Goal: Task Accomplishment & Management: Manage account settings

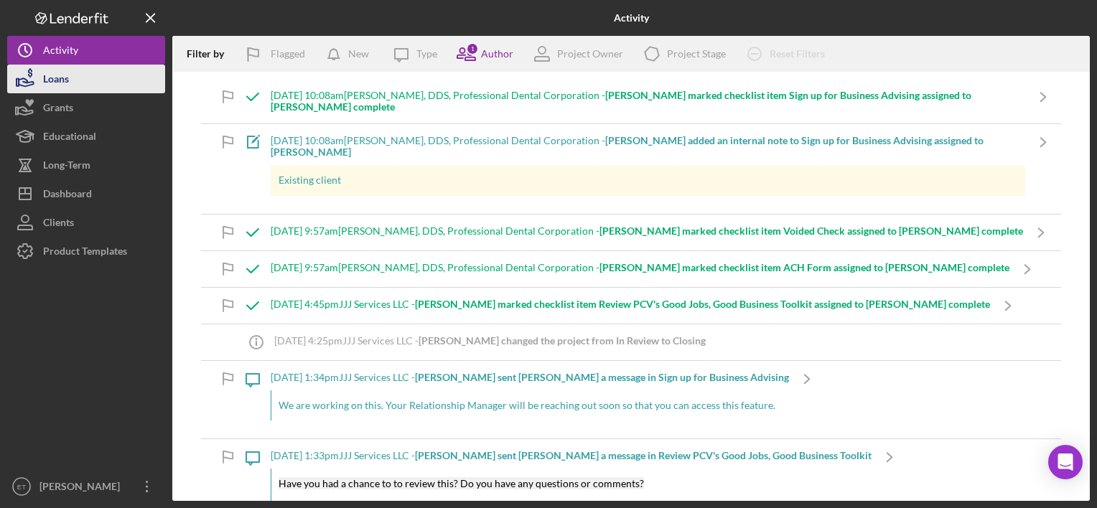
click at [103, 75] on button "Loans" at bounding box center [86, 79] width 158 height 29
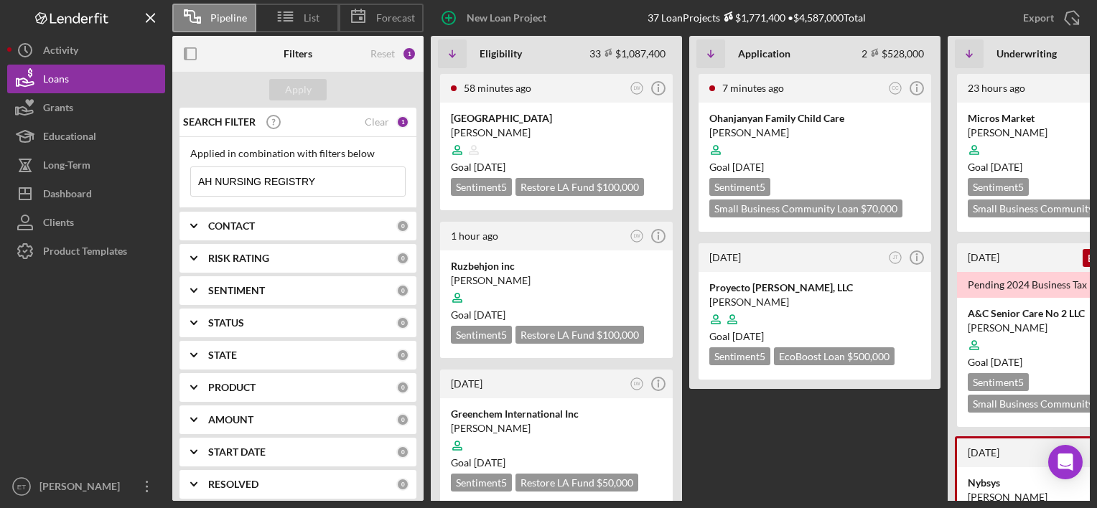
click at [299, 183] on input "AH NURSING REGISTRY" at bounding box center [298, 181] width 214 height 29
click at [308, 86] on div "Apply" at bounding box center [298, 90] width 27 height 22
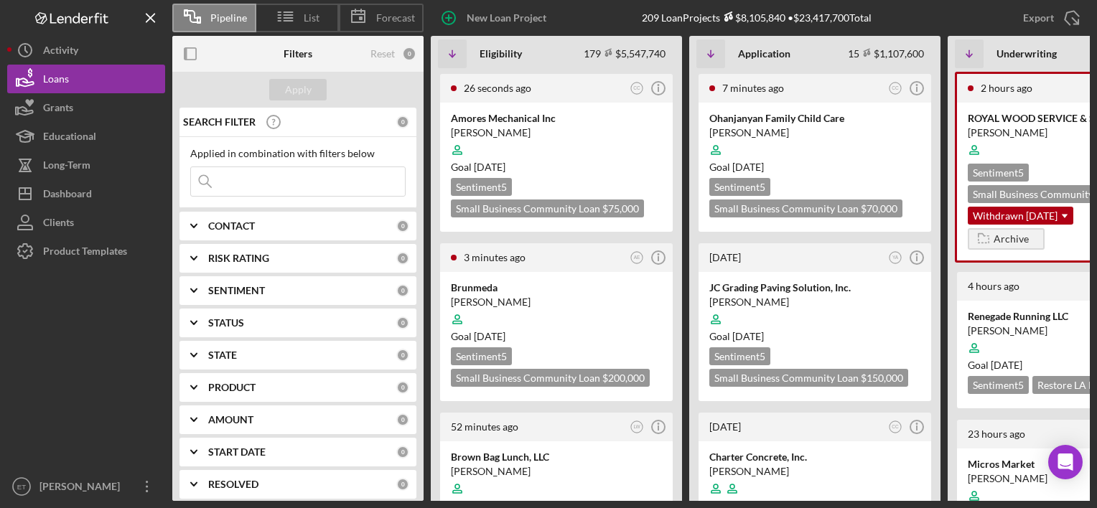
click at [249, 229] on b "CONTACT" at bounding box center [231, 225] width 47 height 11
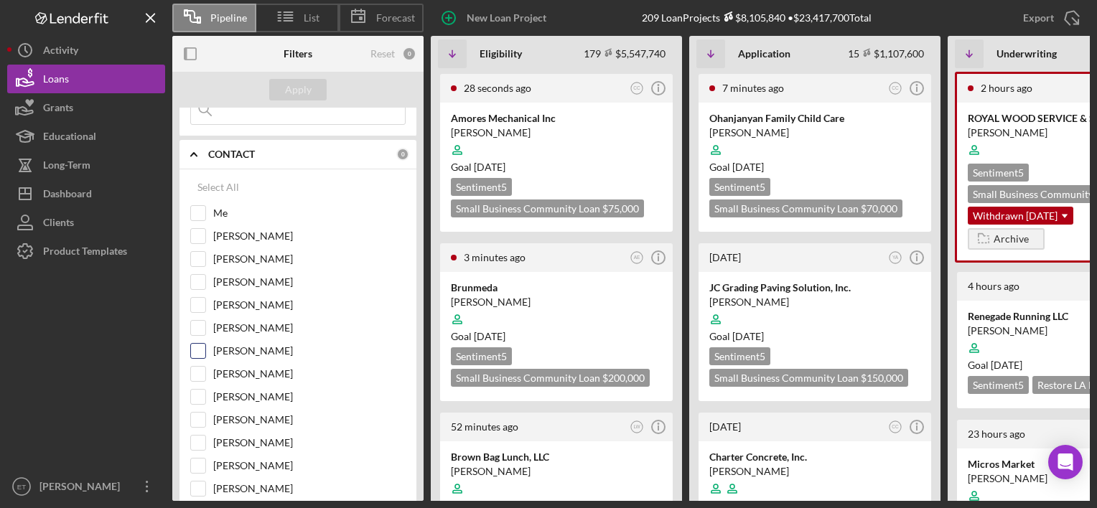
scroll to position [144, 0]
click at [266, 276] on label "[PERSON_NAME]" at bounding box center [309, 279] width 192 height 14
click at [205, 276] on input "[PERSON_NAME]" at bounding box center [198, 279] width 14 height 14
checkbox input "true"
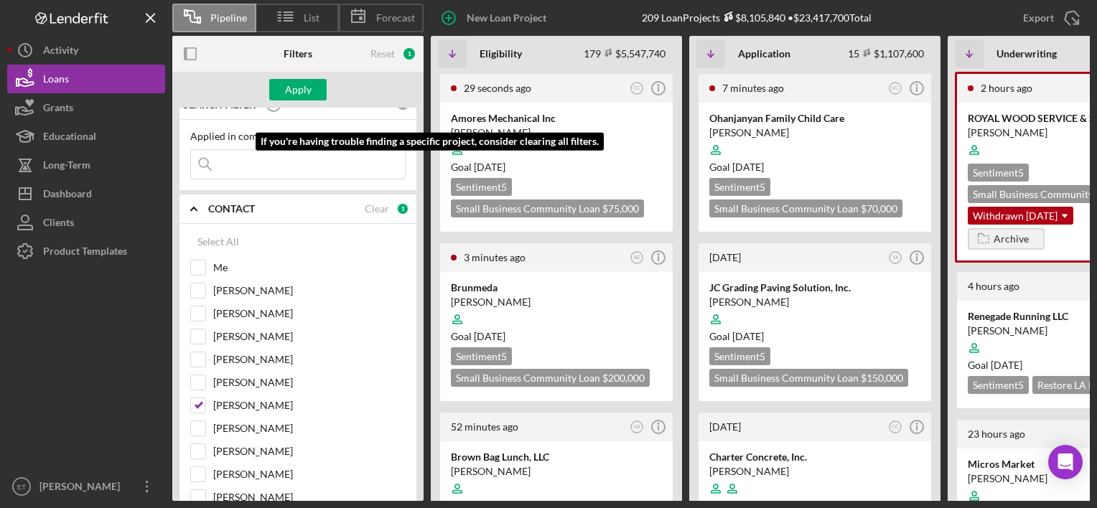
scroll to position [0, 0]
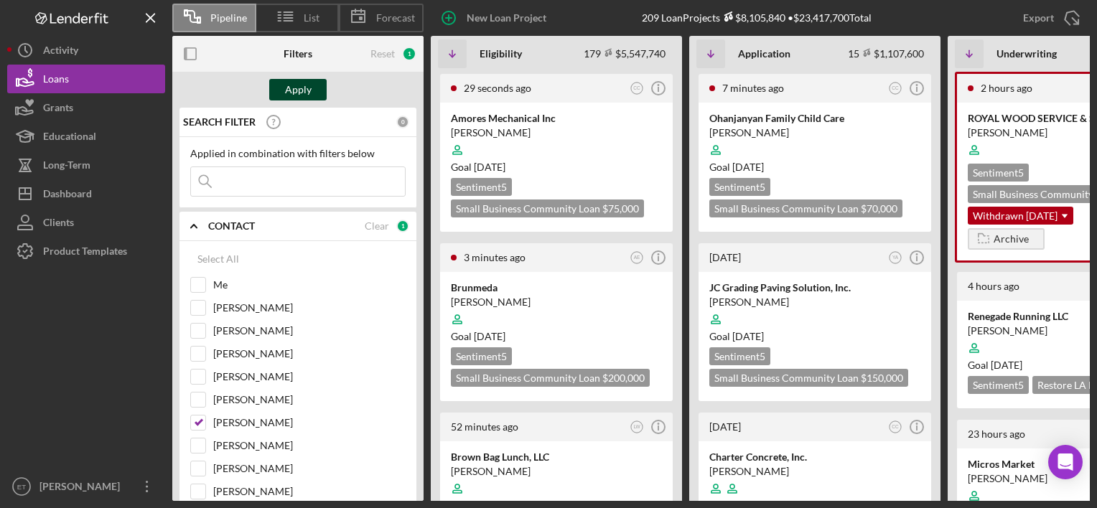
click at [294, 83] on div "Apply" at bounding box center [298, 90] width 27 height 22
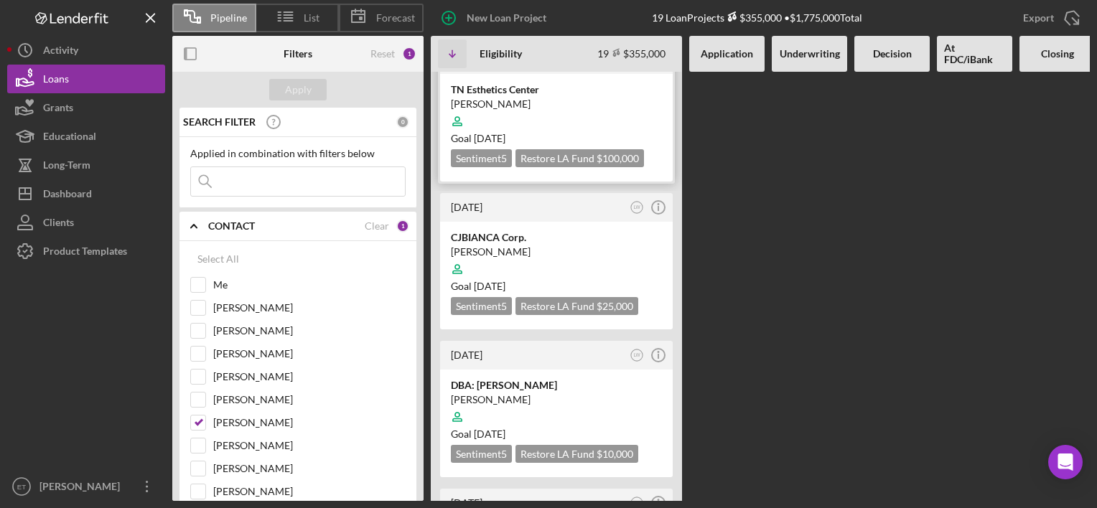
scroll to position [2482, 0]
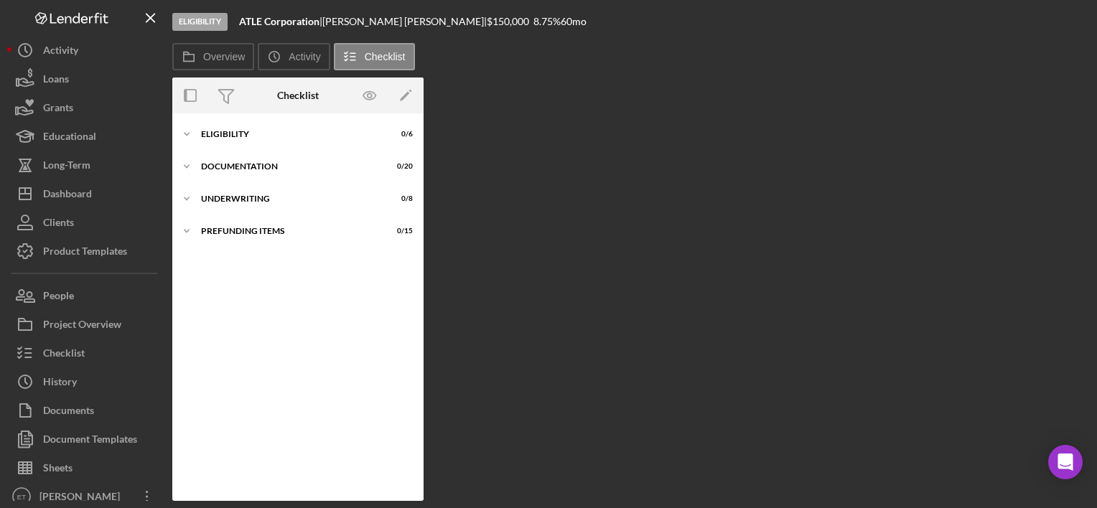
scroll to position [9, 0]
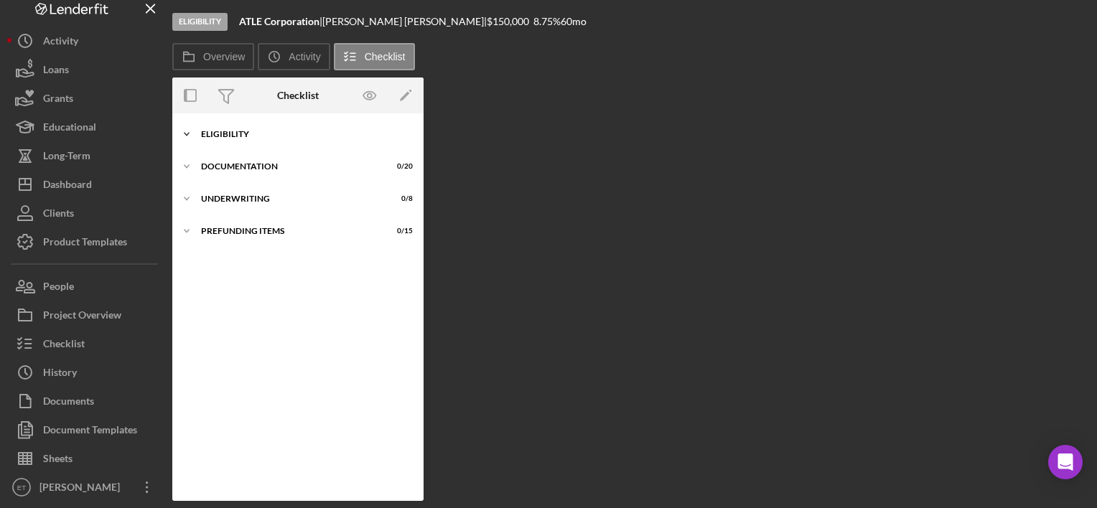
click at [221, 132] on div "Eligibility" at bounding box center [303, 134] width 205 height 9
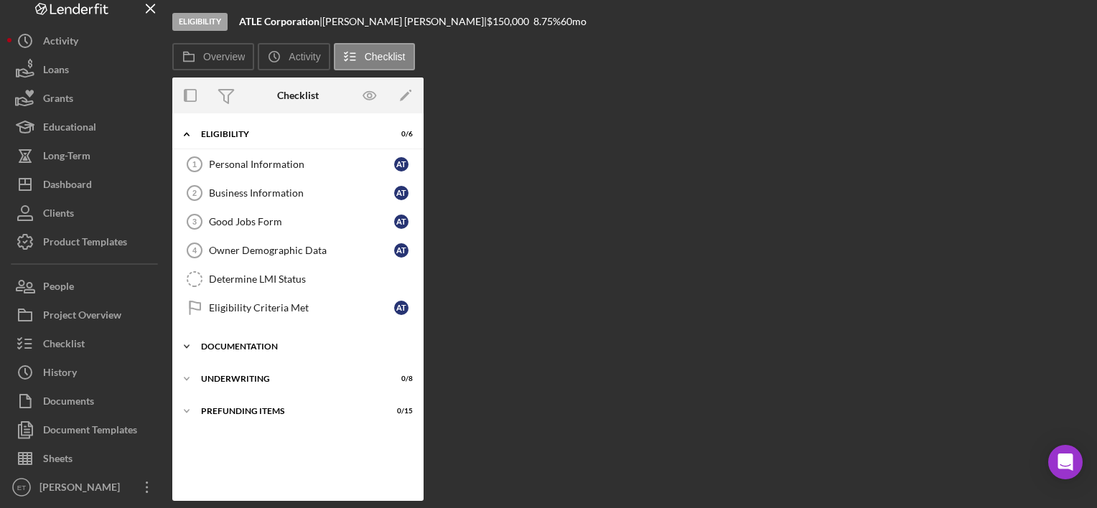
click at [243, 344] on div "Documentation" at bounding box center [303, 346] width 205 height 9
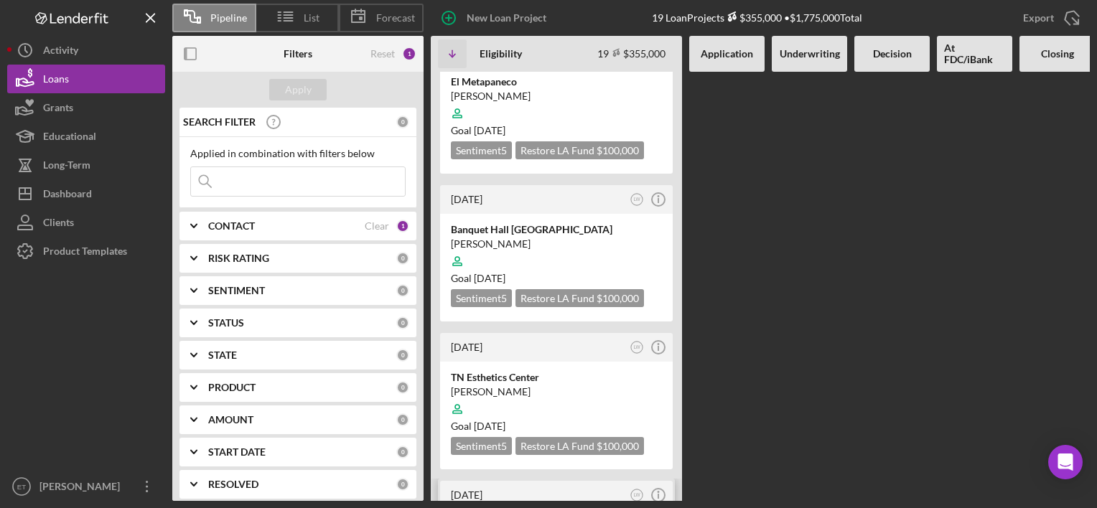
scroll to position [2082, 0]
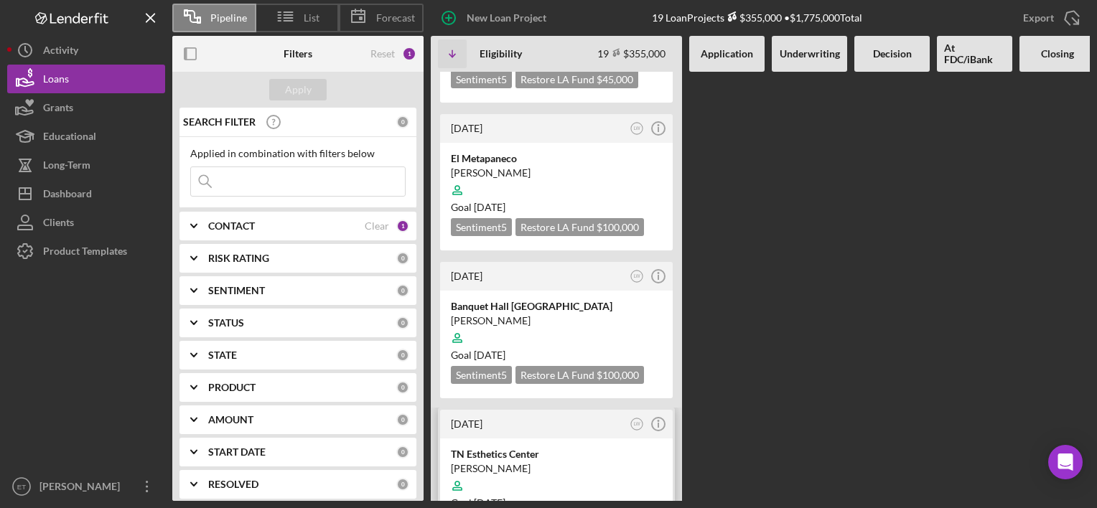
click at [534, 472] on div at bounding box center [556, 485] width 211 height 27
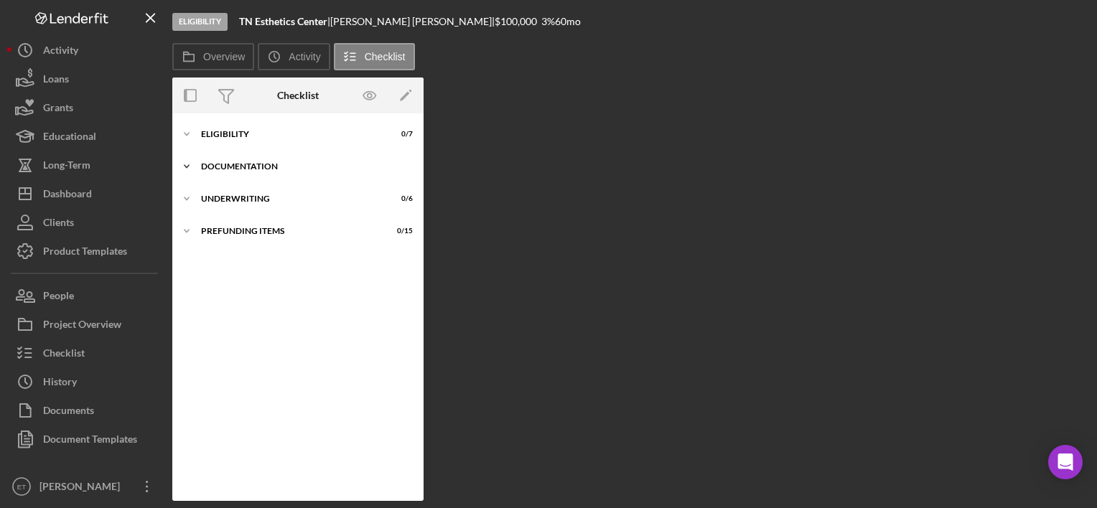
click at [222, 178] on div "Icon/Expander Documentation 0 / 20" at bounding box center [297, 166] width 251 height 29
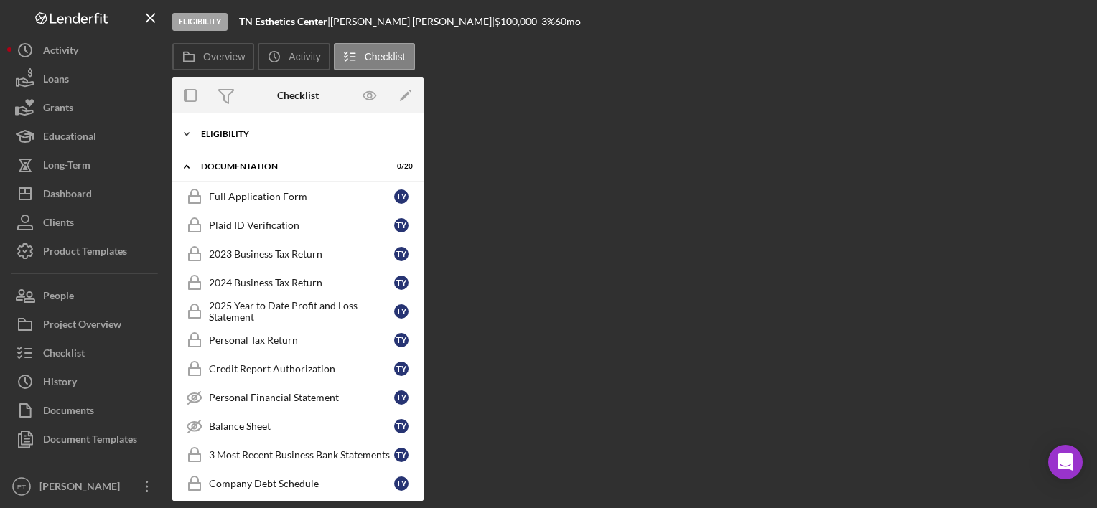
click at [225, 139] on div "Icon/Expander Eligibility 0 / 7" at bounding box center [297, 134] width 251 height 29
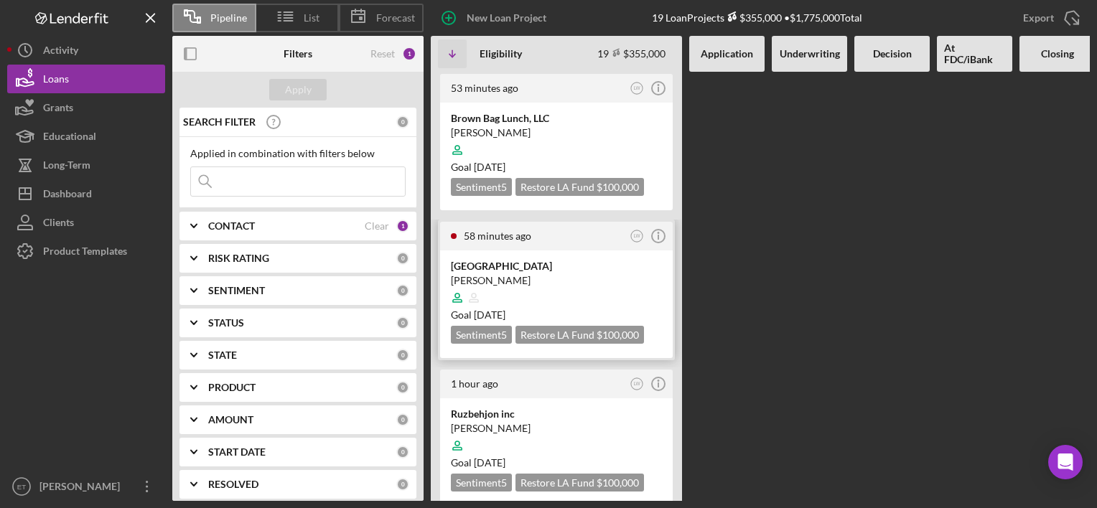
scroll to position [287, 0]
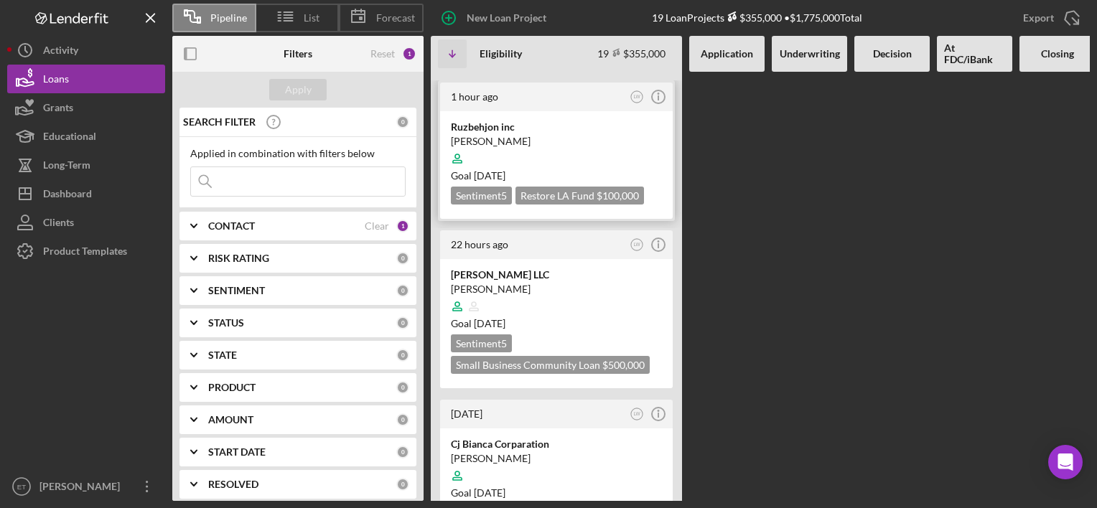
click at [505, 169] on time "[DATE]" at bounding box center [490, 175] width 32 height 12
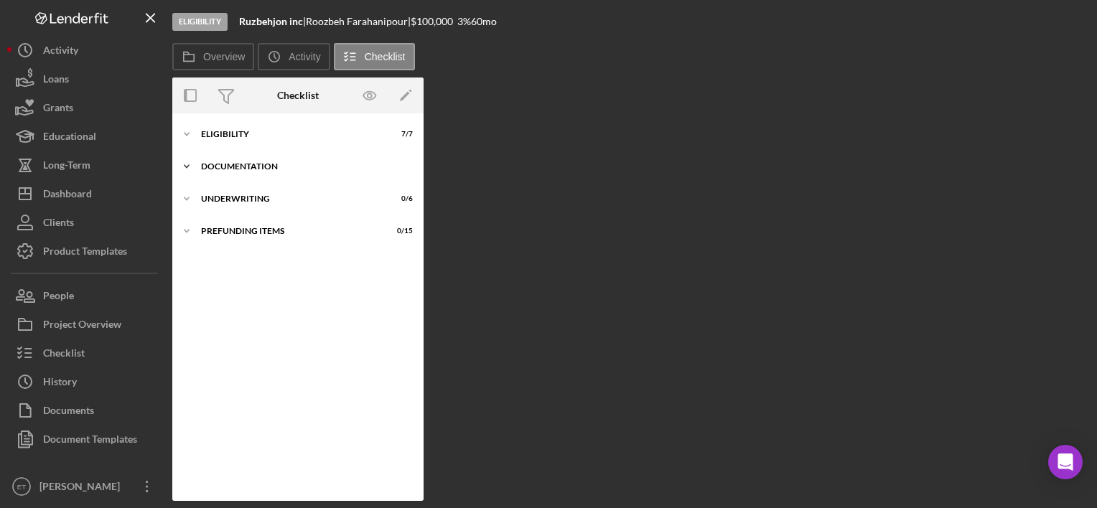
click at [273, 176] on div "Icon/Expander Documentation 12 / 20" at bounding box center [297, 166] width 251 height 29
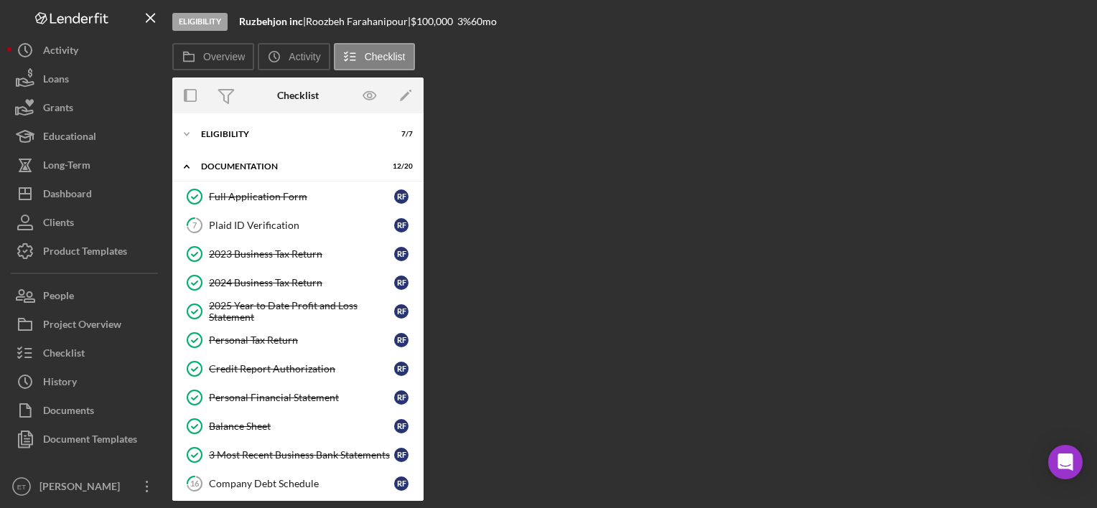
click at [233, 120] on div "Icon/Expander Eligibility 7 / 7 Icon/Expander Documentation 12 / 20 Full Applic…" at bounding box center [297, 307] width 251 height 388
click at [234, 124] on div "Icon/Expander Eligibility 7 / 7" at bounding box center [297, 134] width 251 height 29
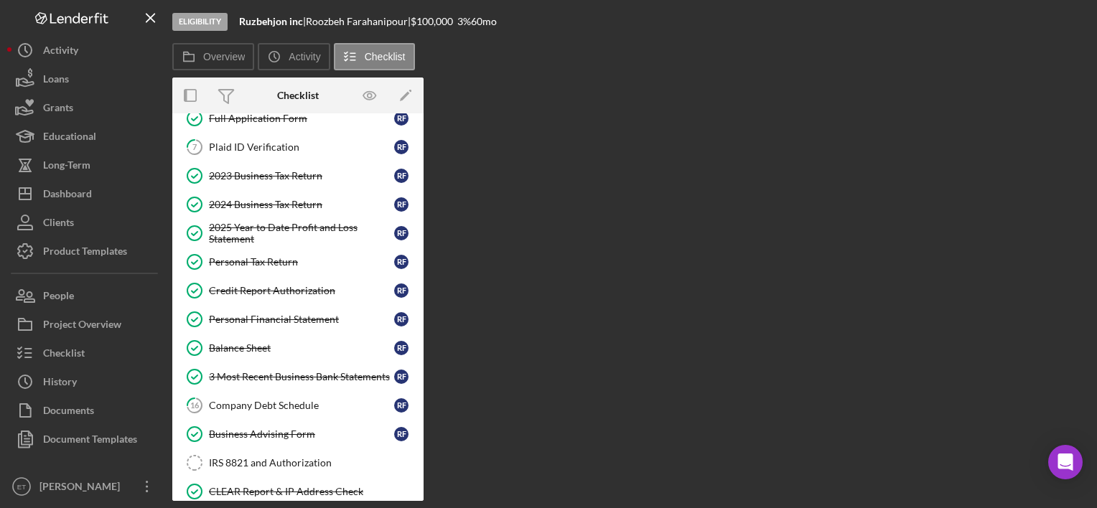
scroll to position [535, 0]
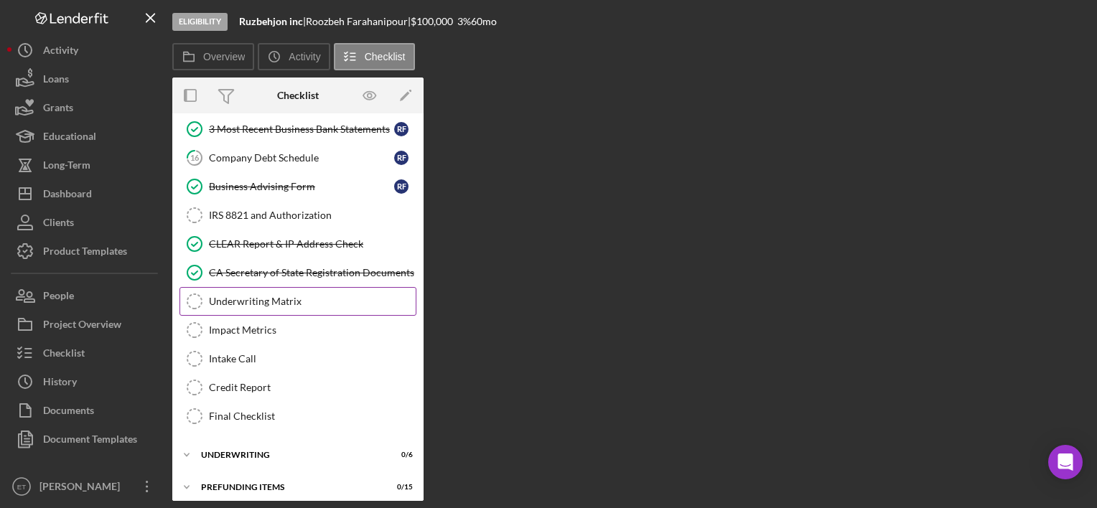
click at [284, 296] on div "Underwriting Matrix" at bounding box center [312, 301] width 207 height 11
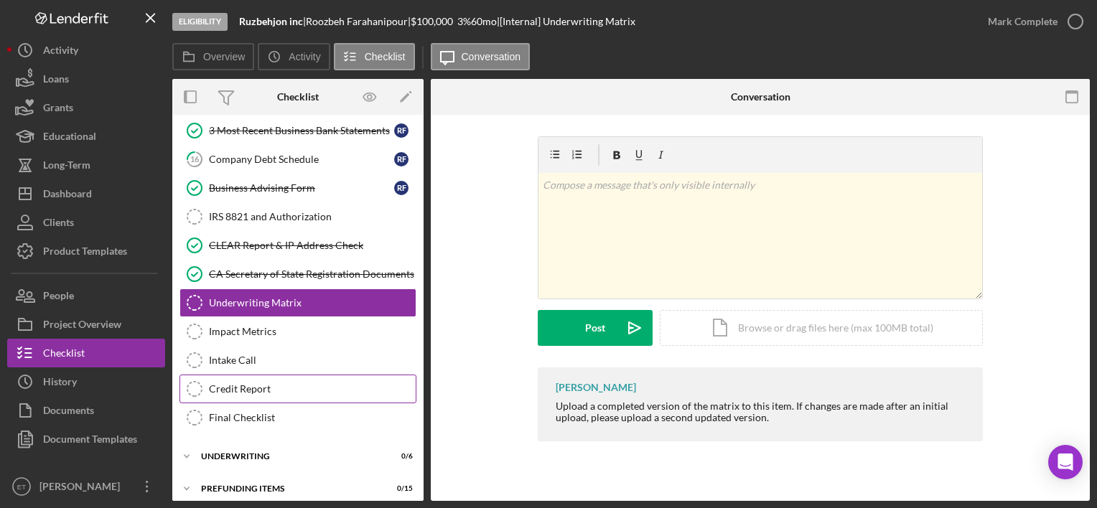
scroll to position [536, 0]
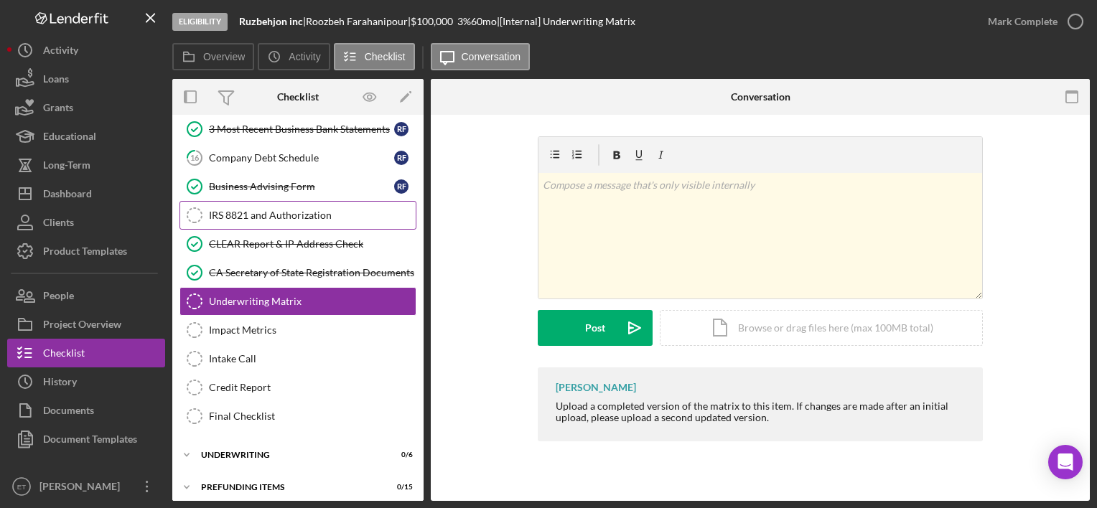
click at [271, 215] on link "IRS 8821 and Authorization IRS 8821 and Authorization" at bounding box center [297, 215] width 237 height 29
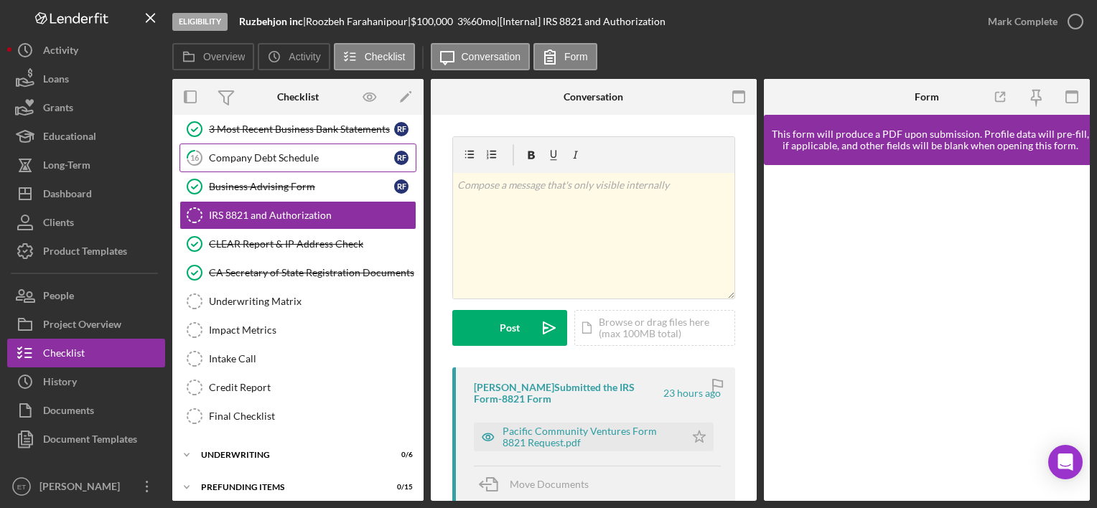
click at [270, 146] on link "16 Company Debt Schedule R F" at bounding box center [297, 158] width 237 height 29
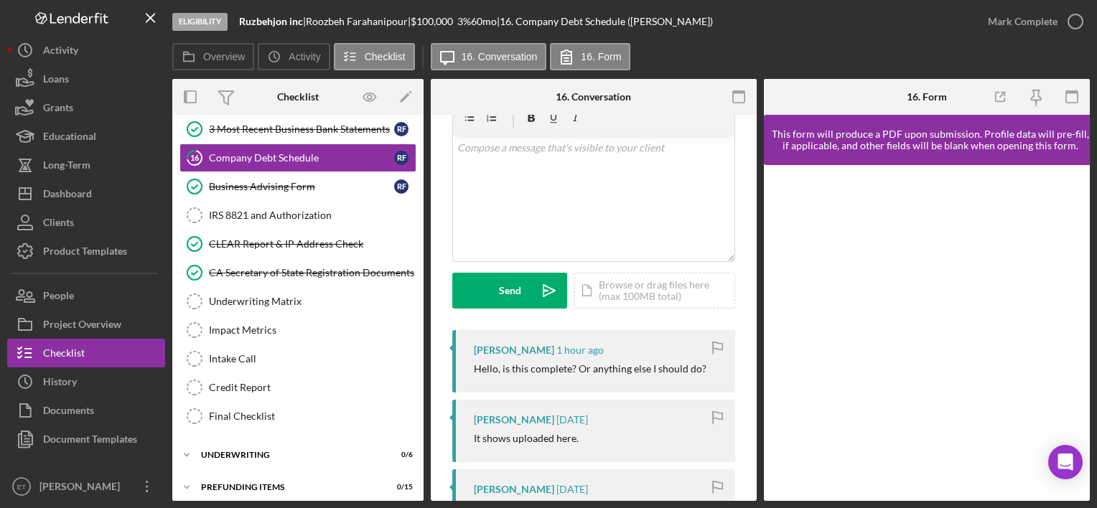
scroll to position [144, 0]
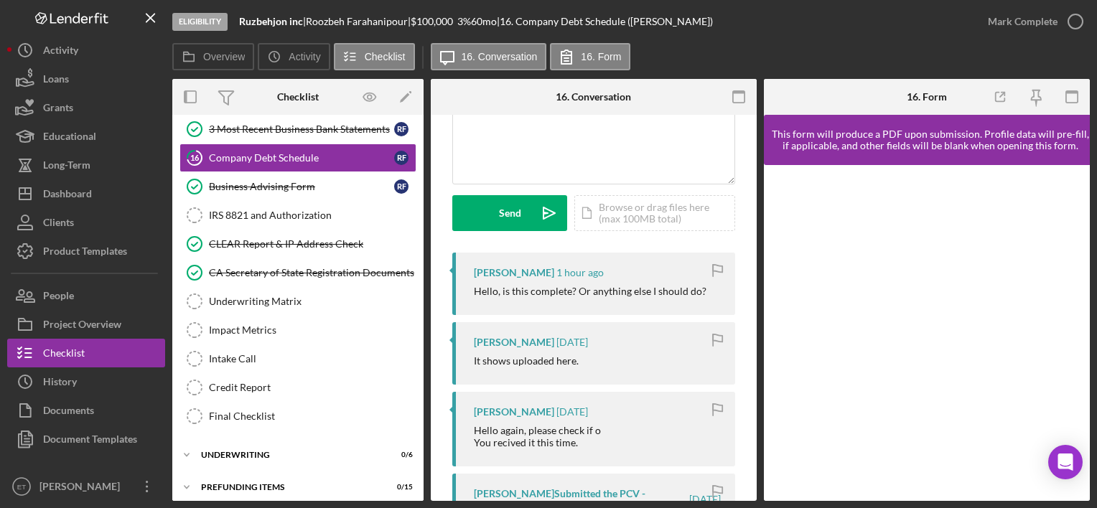
click at [586, 296] on div "Hello, is this complete? Or anything else I should do?" at bounding box center [590, 291] width 233 height 11
drag, startPoint x: 632, startPoint y: 299, endPoint x: 485, endPoint y: 281, distance: 148.2
click at [485, 281] on div "[PERSON_NAME] 1 hour ago Hello, is this complete? Or anything else I should do?" at bounding box center [593, 284] width 283 height 62
click at [554, 361] on div "It shows uploaded here." at bounding box center [526, 360] width 105 height 11
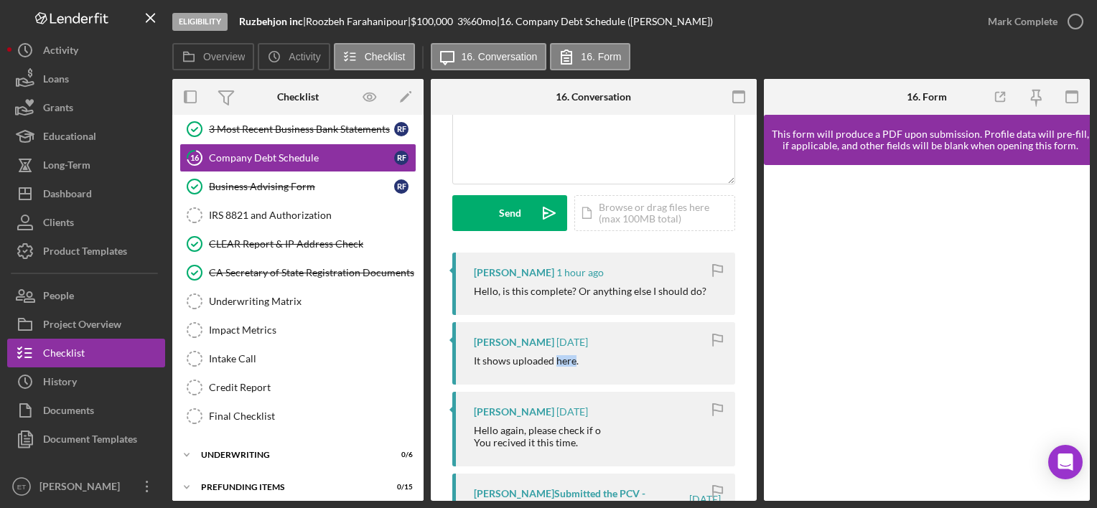
click at [554, 361] on div "It shows uploaded here." at bounding box center [526, 360] width 105 height 11
click at [574, 373] on div "[PERSON_NAME] [DATE] It shows uploaded here." at bounding box center [593, 353] width 283 height 62
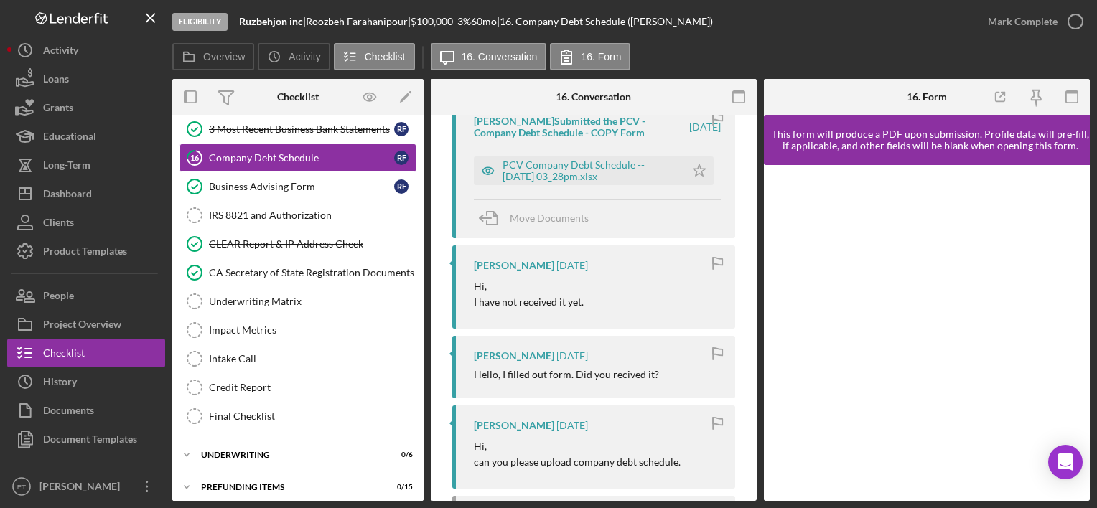
scroll to position [514, 0]
click at [605, 388] on div "[PERSON_NAME] [DATE] Hello, I filled out form. Did you recived it?" at bounding box center [593, 369] width 283 height 62
click at [595, 471] on p "can you please upload company debt schedule." at bounding box center [577, 465] width 207 height 16
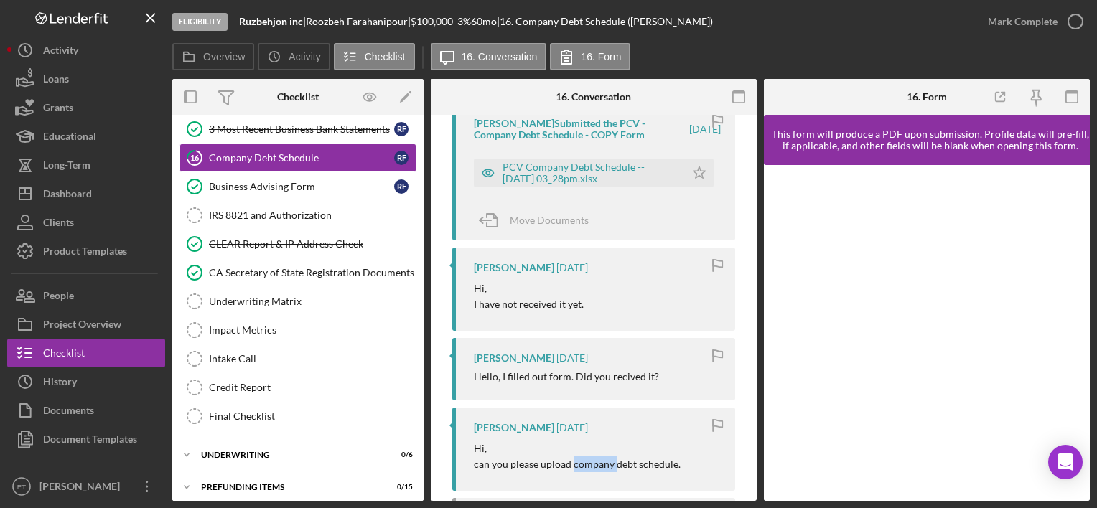
click at [595, 471] on p "can you please upload company debt schedule." at bounding box center [577, 465] width 207 height 16
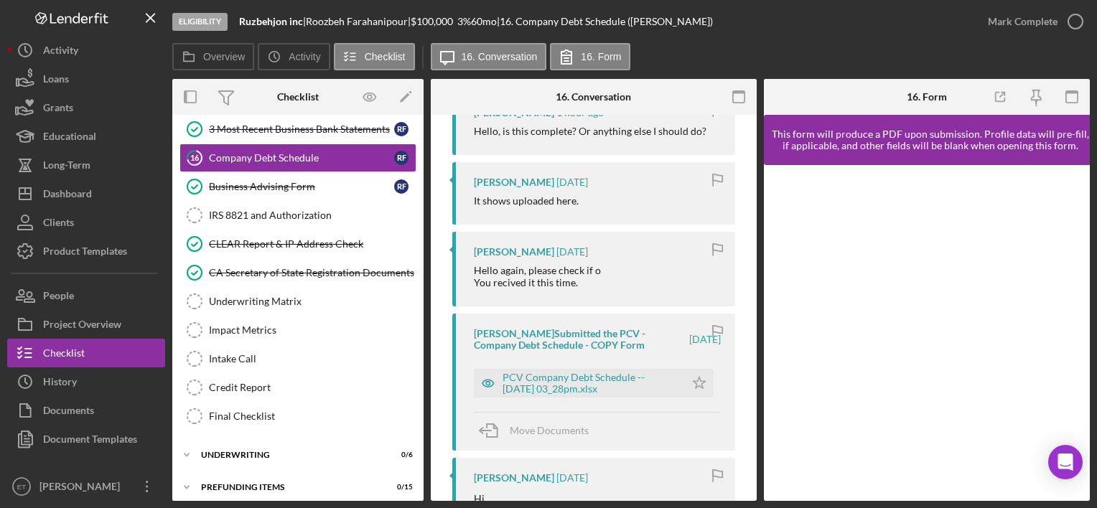
scroll to position [227, 0]
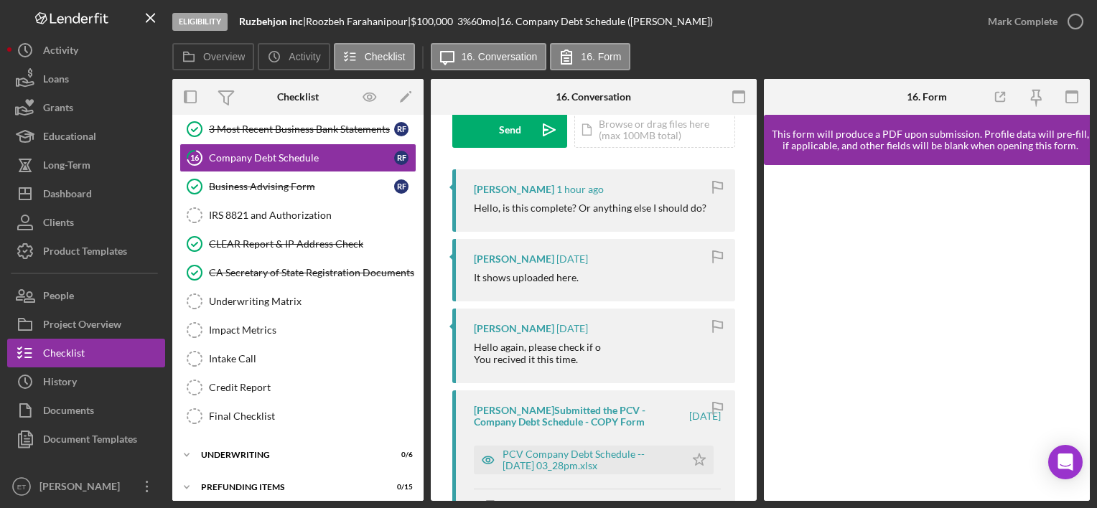
click at [549, 284] on div "[PERSON_NAME] [DATE] It shows uploaded here." at bounding box center [593, 270] width 283 height 62
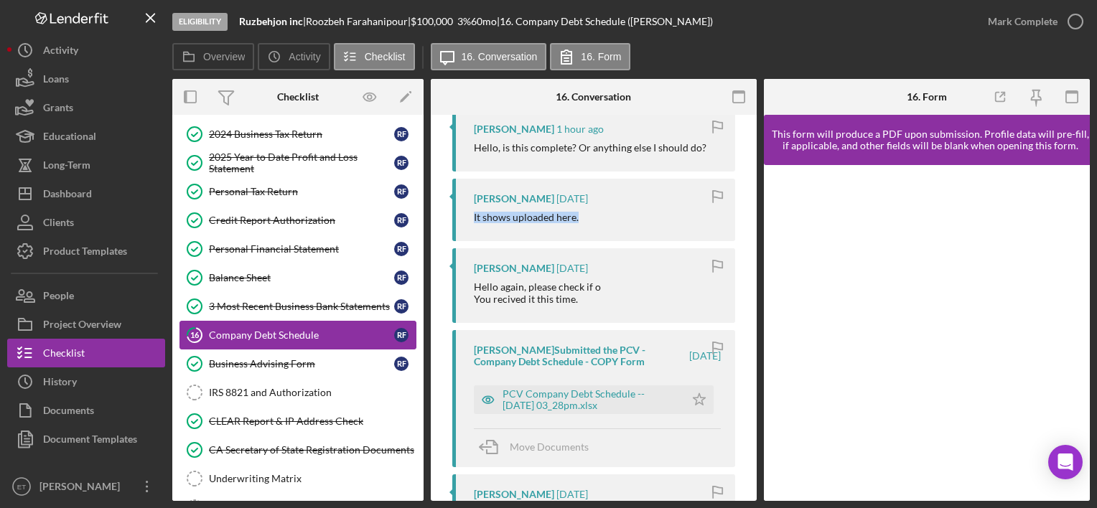
scroll to position [393, 0]
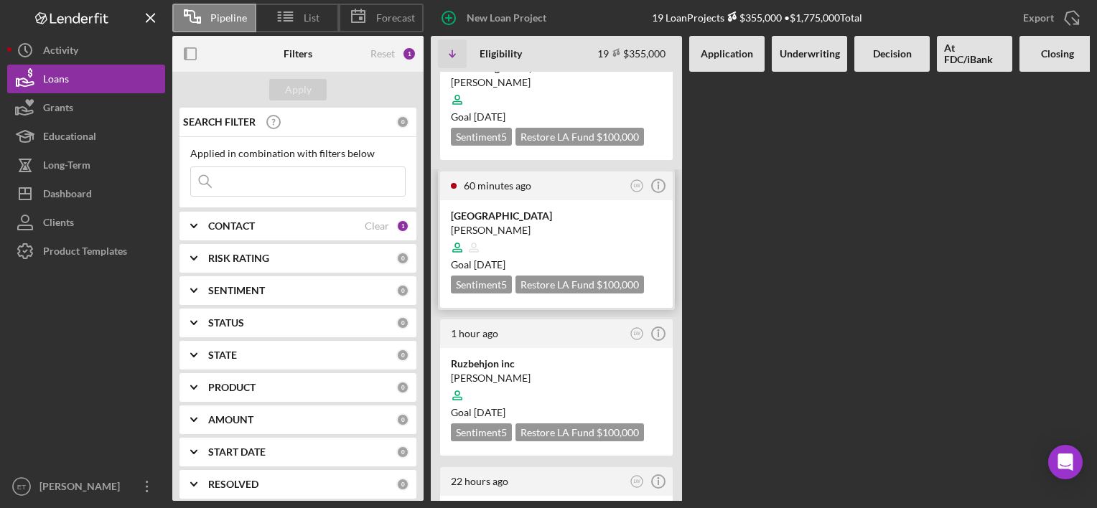
scroll to position [72, 0]
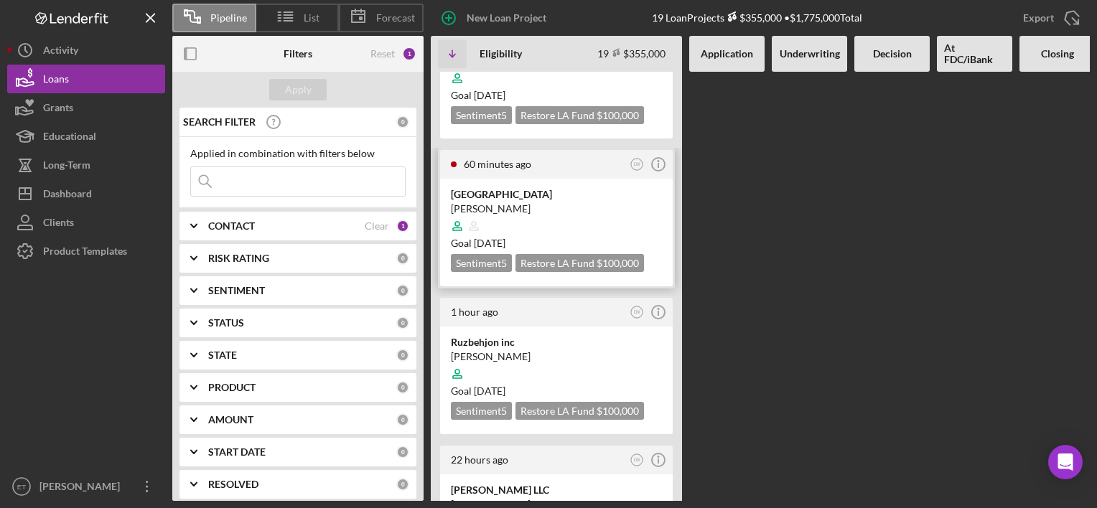
click at [550, 205] on div "[PERSON_NAME]" at bounding box center [556, 209] width 211 height 14
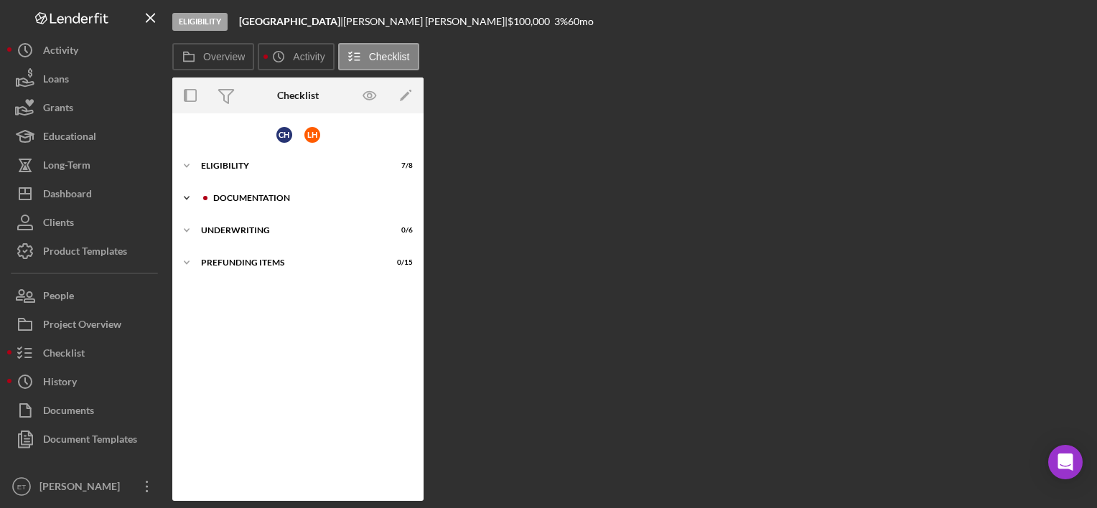
click at [210, 201] on div "Documentation" at bounding box center [307, 198] width 212 height 9
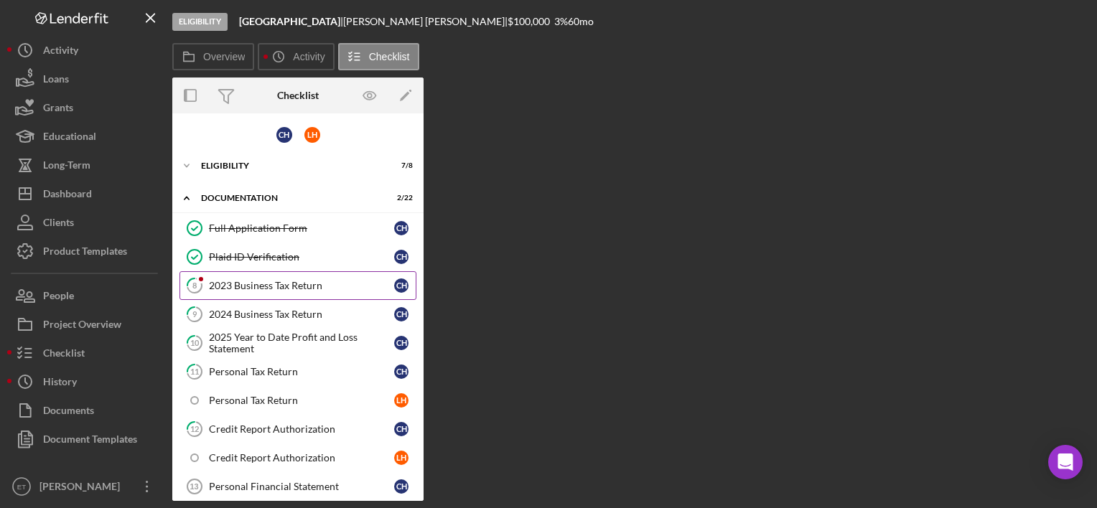
click at [244, 280] on div "2023 Business Tax Return" at bounding box center [301, 285] width 185 height 11
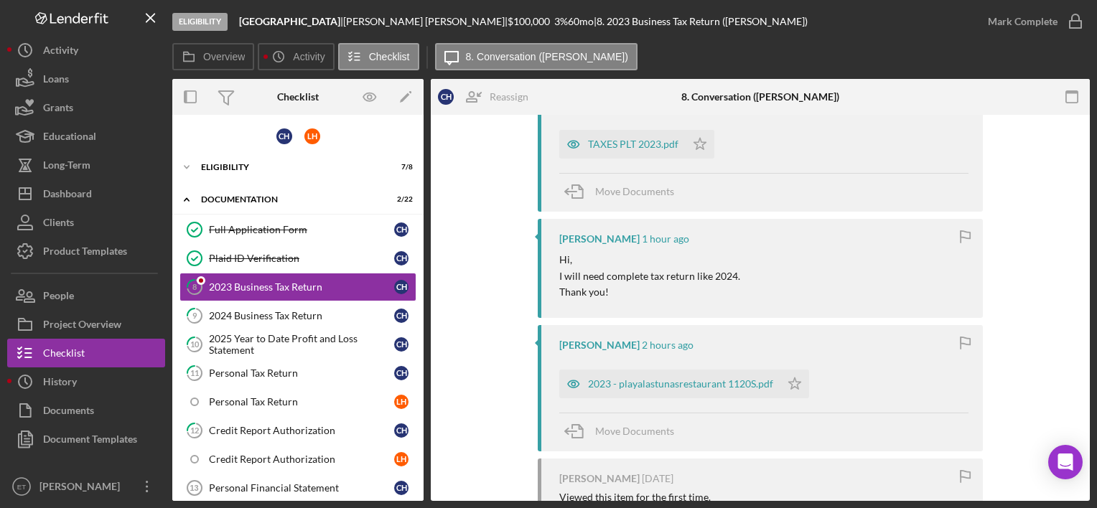
scroll to position [287, 0]
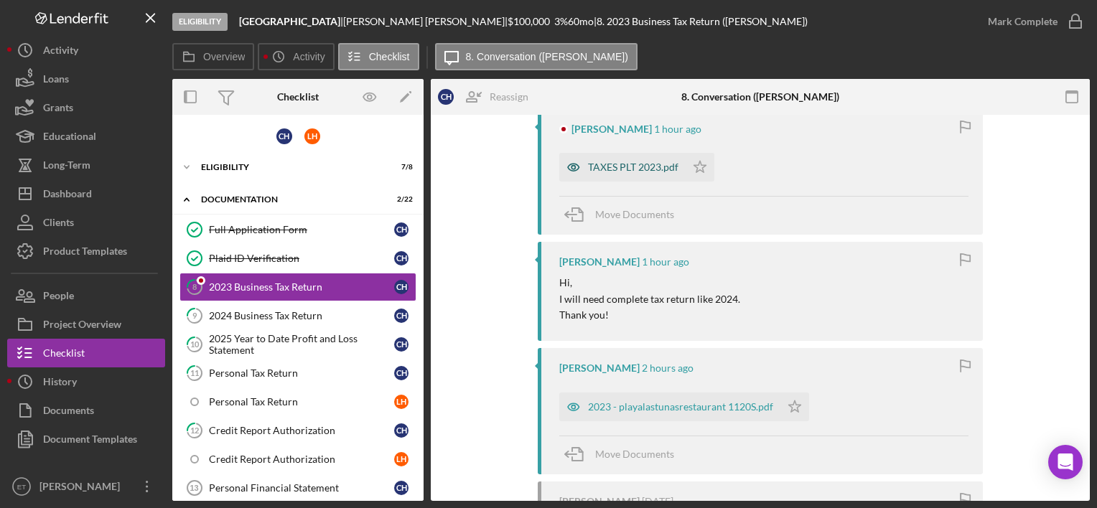
click at [604, 168] on div "TAXES PLT 2023.pdf" at bounding box center [633, 167] width 90 height 11
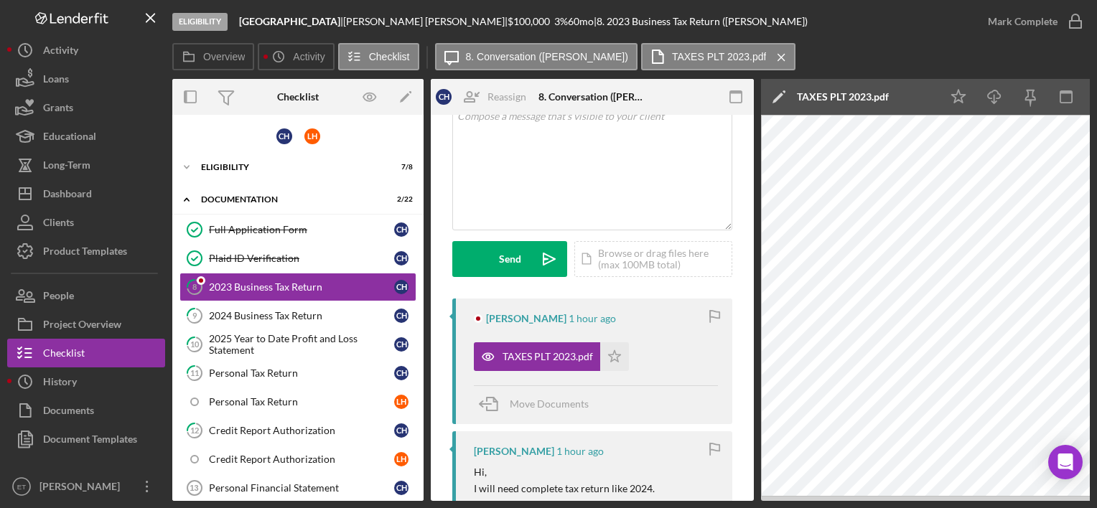
scroll to position [0, 0]
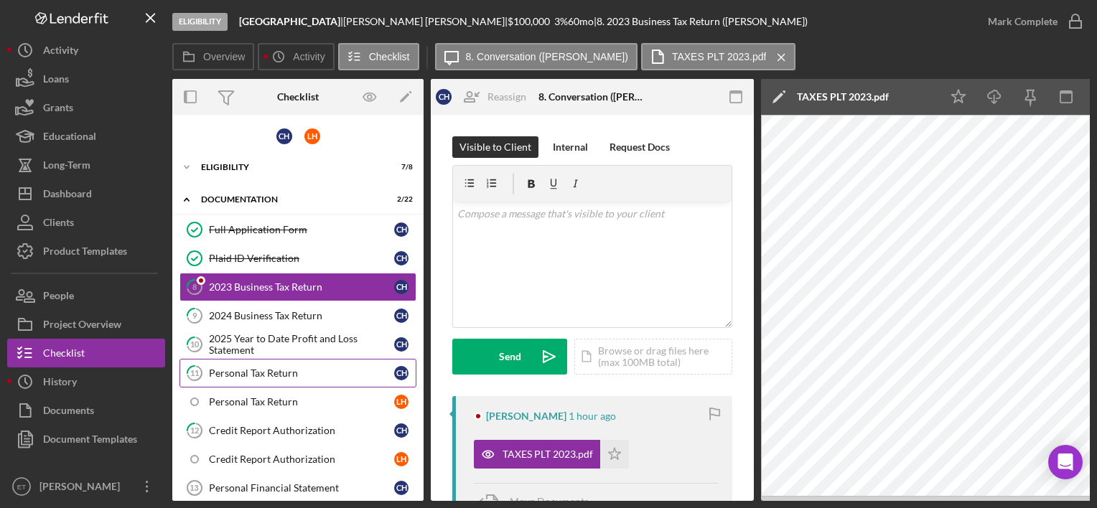
click at [197, 357] on icon "11" at bounding box center [195, 373] width 36 height 36
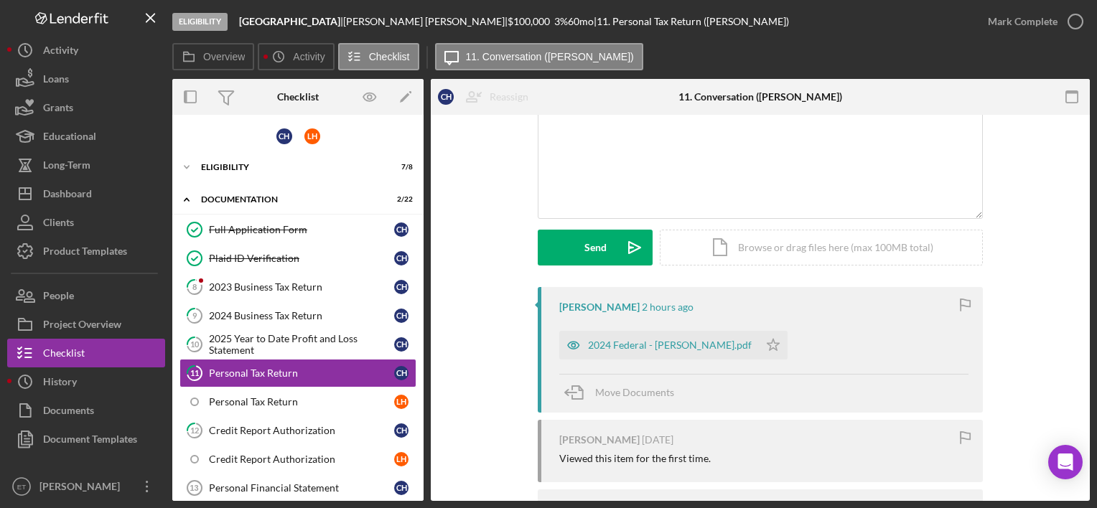
scroll to position [223, 0]
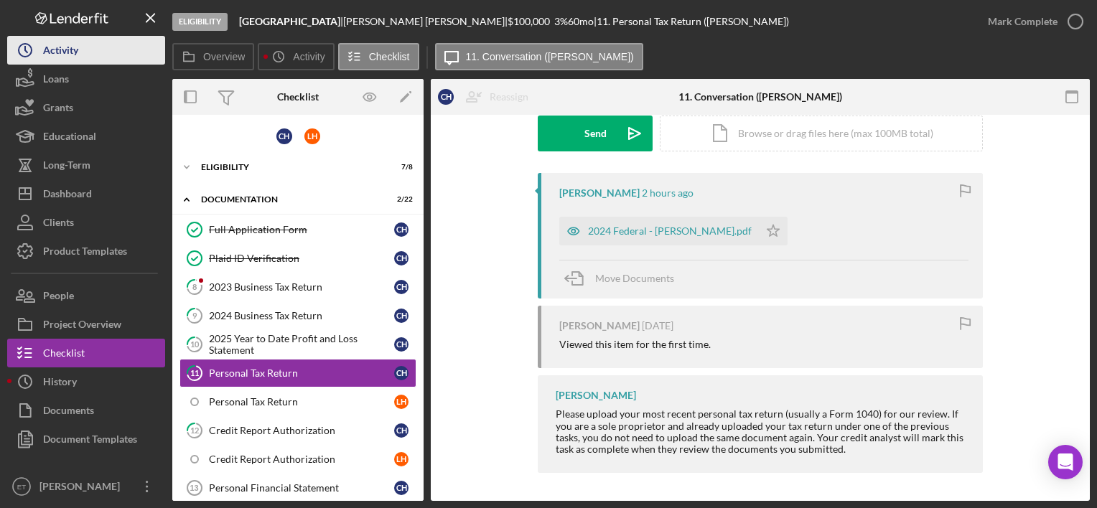
click at [67, 56] on div "Activity" at bounding box center [60, 52] width 35 height 32
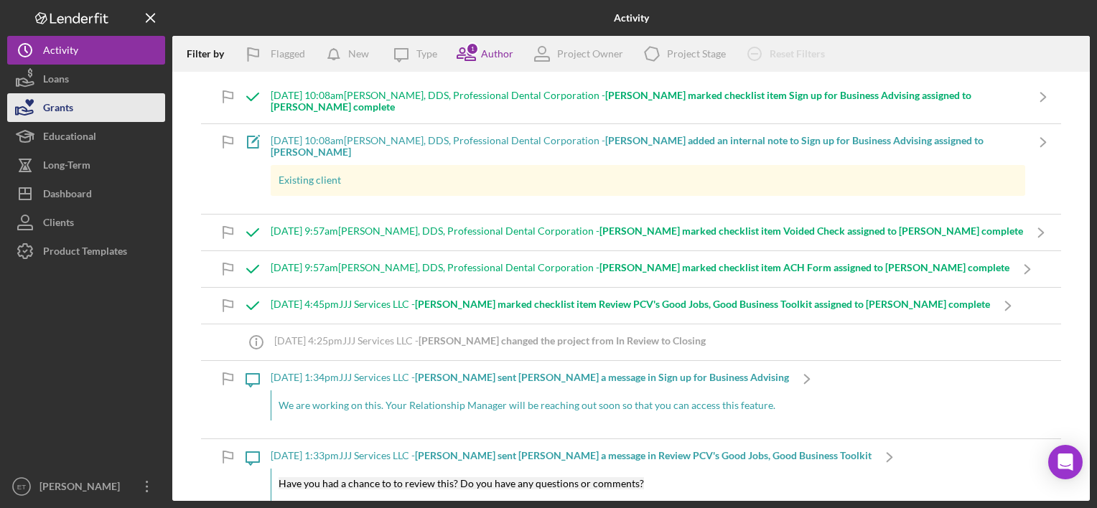
click at [71, 103] on div "Grants" at bounding box center [58, 109] width 30 height 32
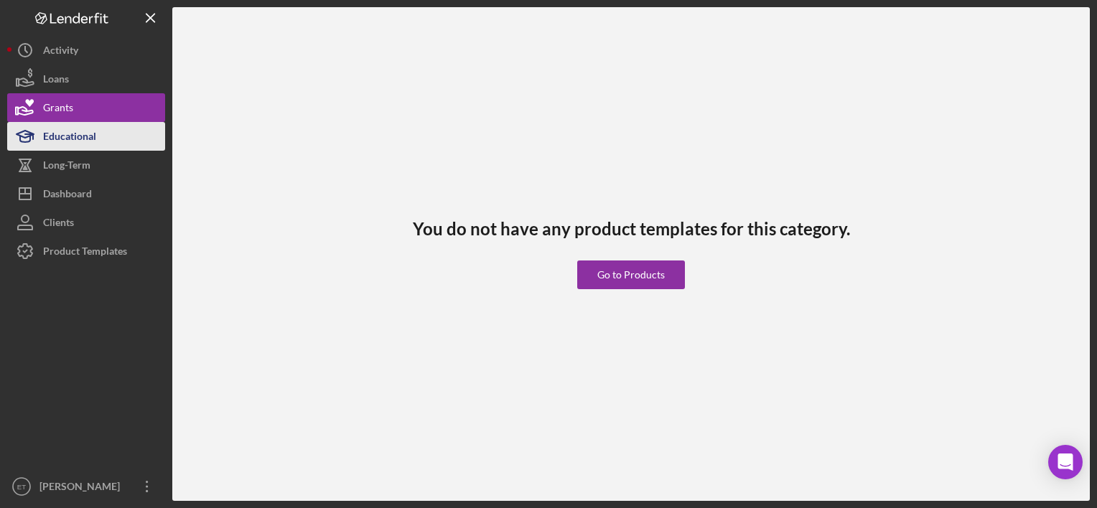
click at [72, 145] on div "Educational" at bounding box center [69, 138] width 53 height 32
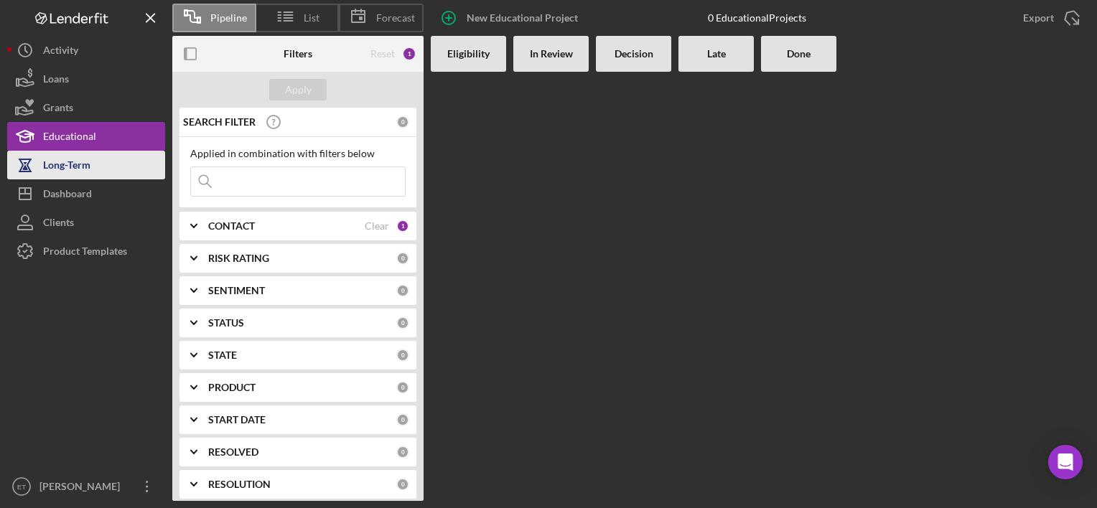
click at [68, 164] on div "Long-Term" at bounding box center [66, 167] width 47 height 32
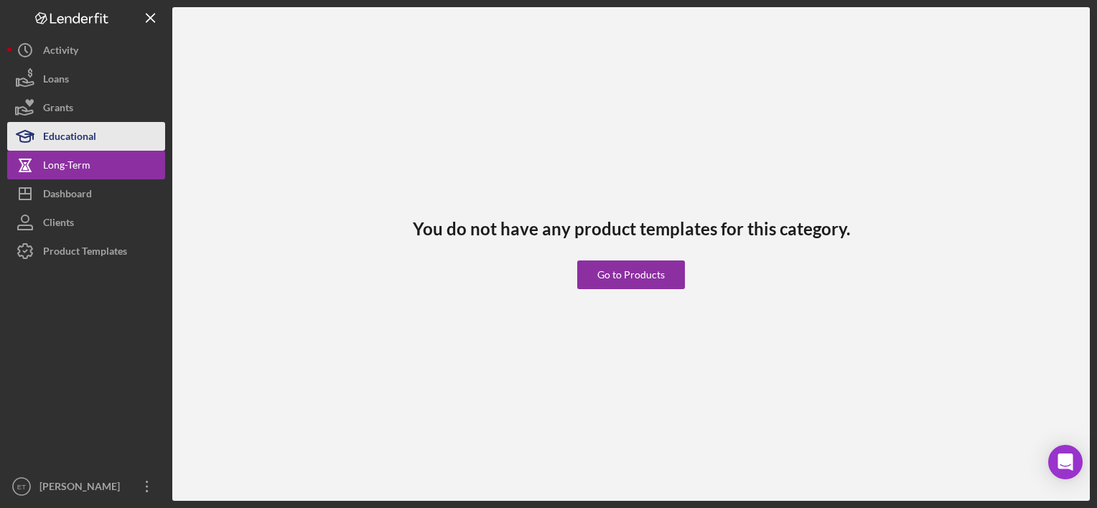
click at [57, 135] on div "Educational" at bounding box center [69, 138] width 53 height 32
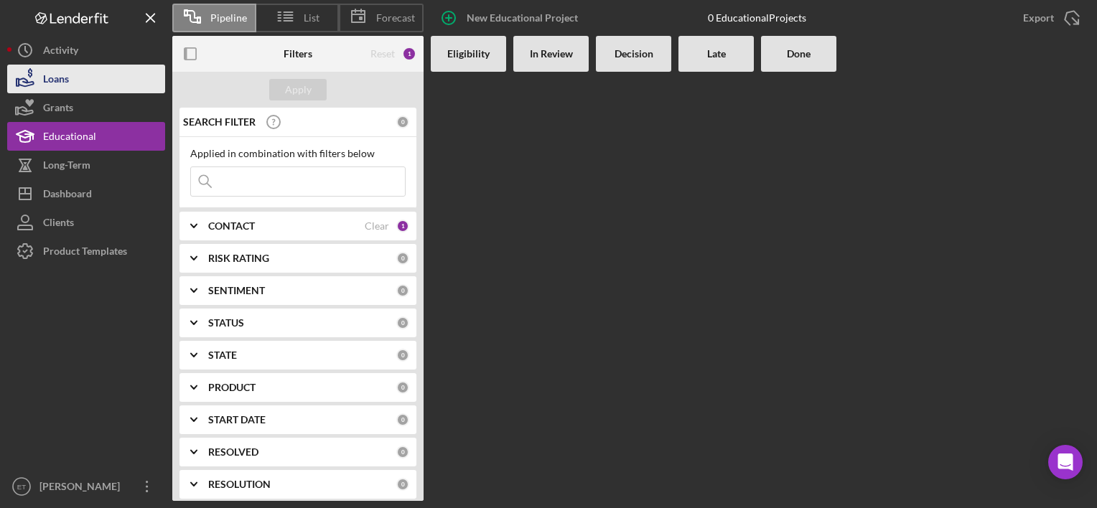
click at [76, 72] on button "Loans" at bounding box center [86, 79] width 158 height 29
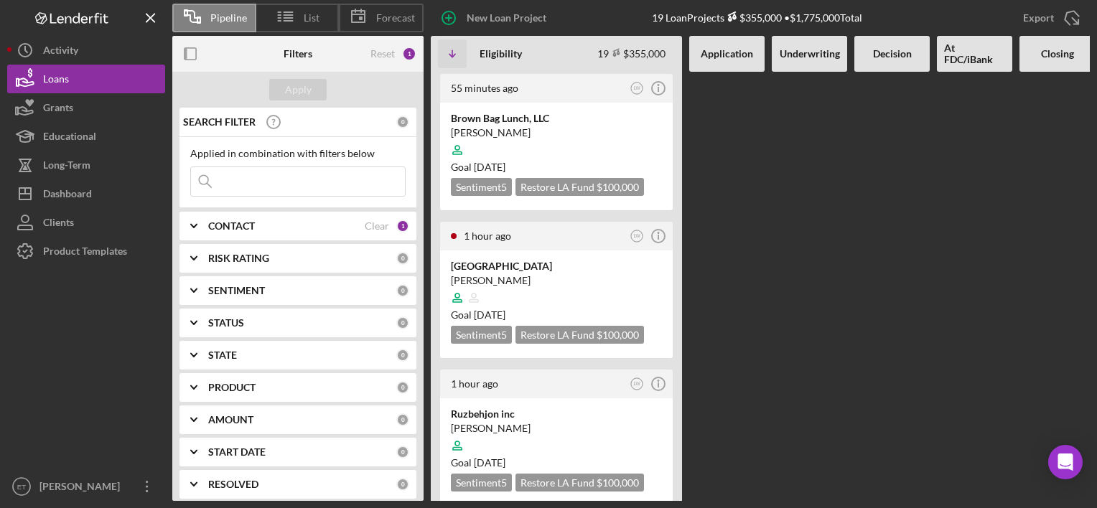
click at [286, 230] on div "CONTACT" at bounding box center [286, 225] width 156 height 11
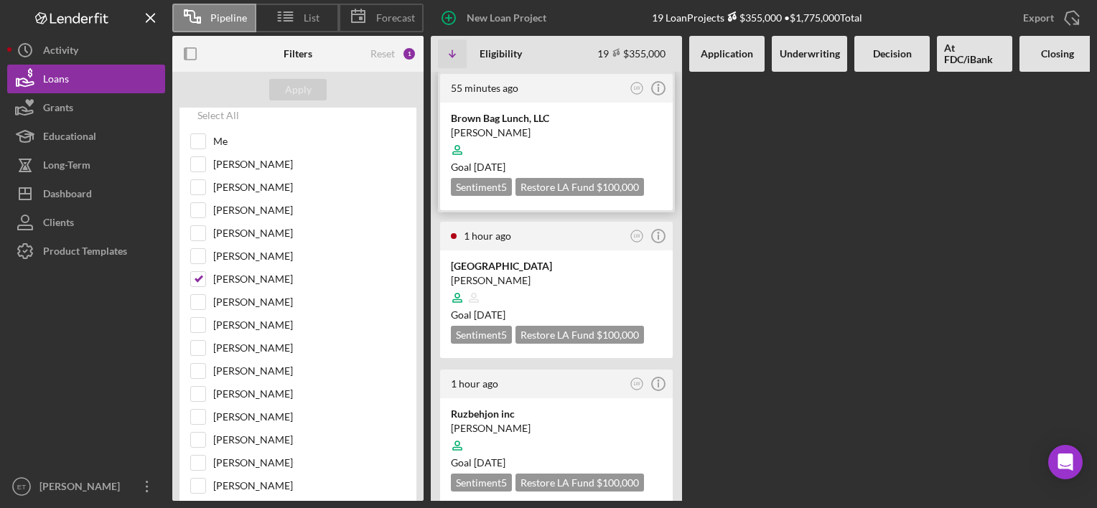
click at [502, 106] on div "Brown Bag Lunch, LLC [PERSON_NAME] Goal [DATE] Sentiment 5 Restore LA Fund $100…" at bounding box center [556, 157] width 233 height 108
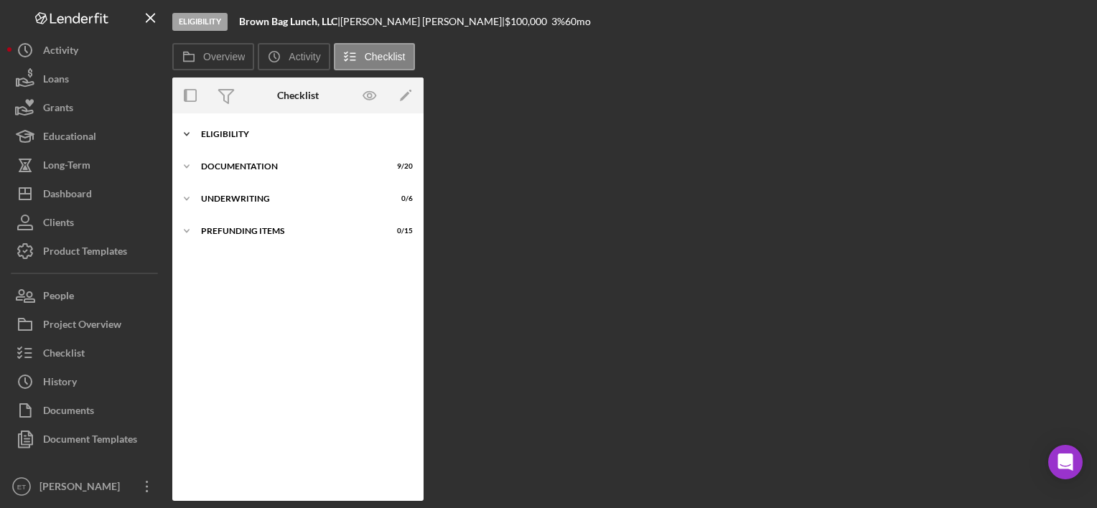
click at [284, 147] on div "Icon/Expander Eligibility 7 / 7" at bounding box center [297, 134] width 251 height 29
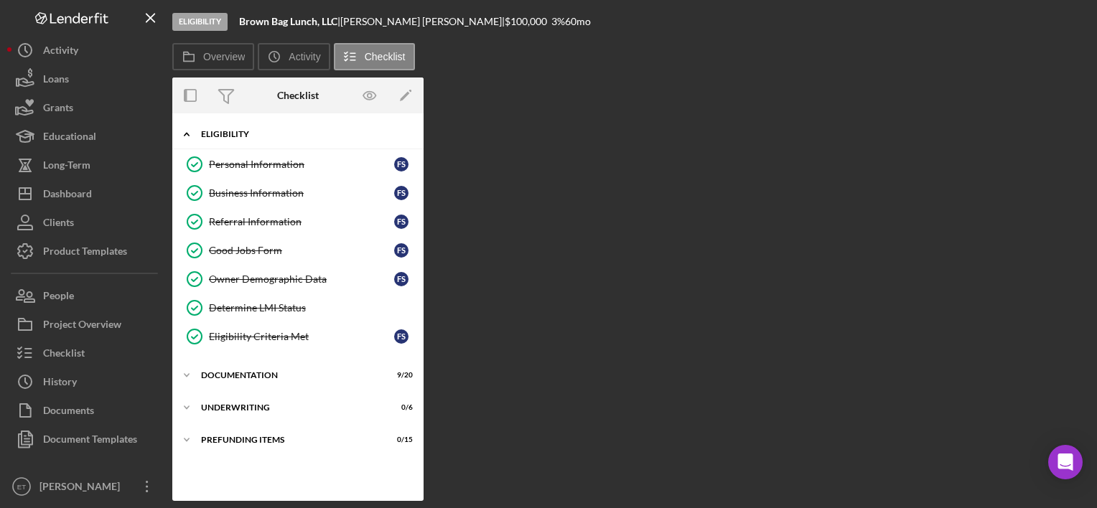
click at [255, 131] on div "Eligibility" at bounding box center [303, 134] width 205 height 9
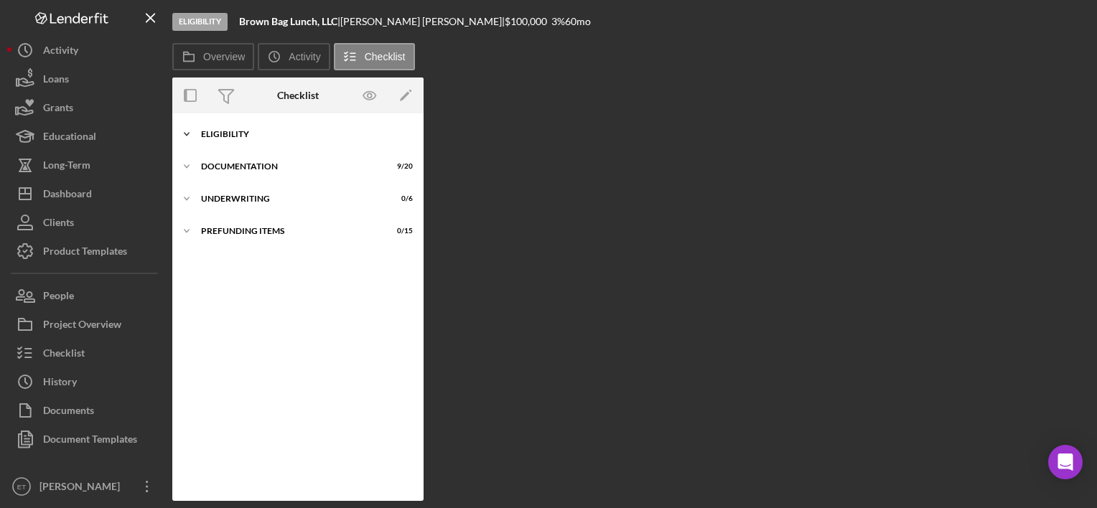
click at [255, 131] on div "Eligibility" at bounding box center [303, 134] width 205 height 9
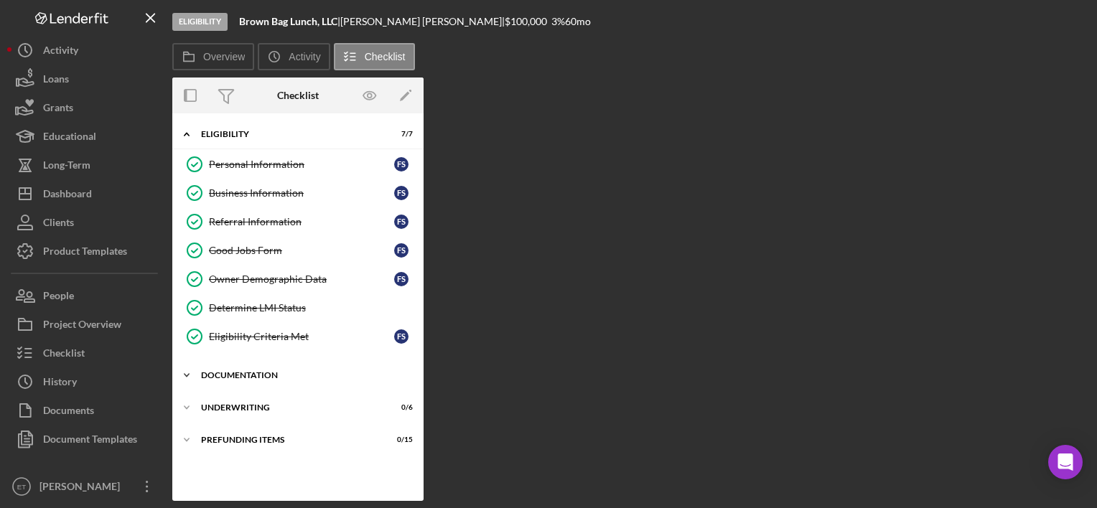
click at [253, 373] on div "Documentation" at bounding box center [303, 375] width 205 height 9
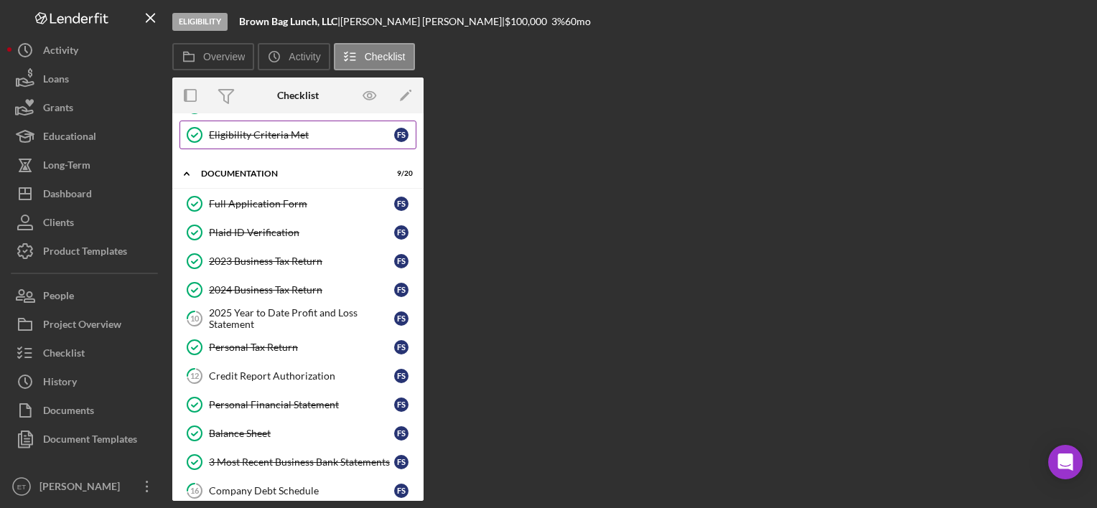
scroll to position [359, 0]
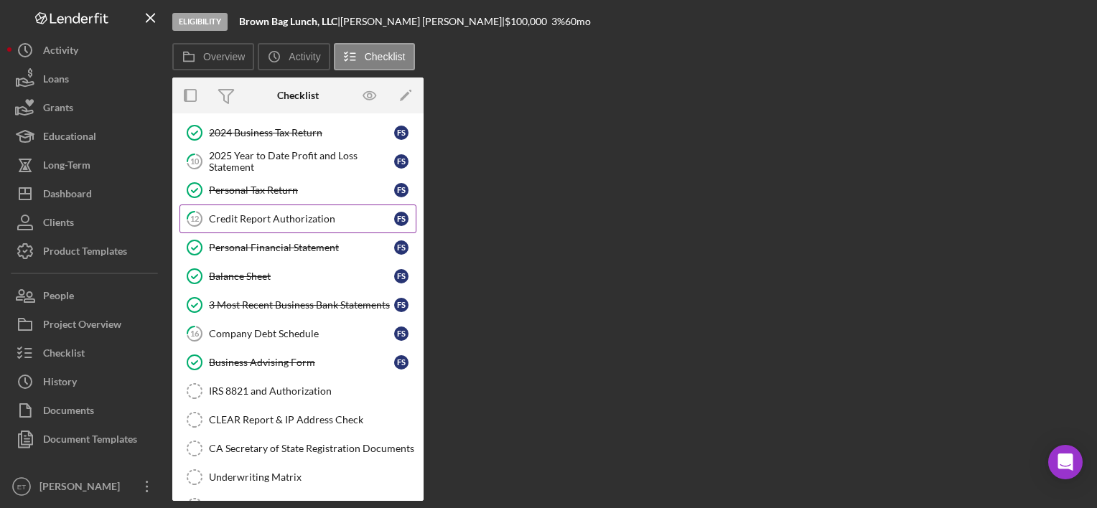
click at [270, 215] on div "Credit Report Authorization" at bounding box center [301, 218] width 185 height 11
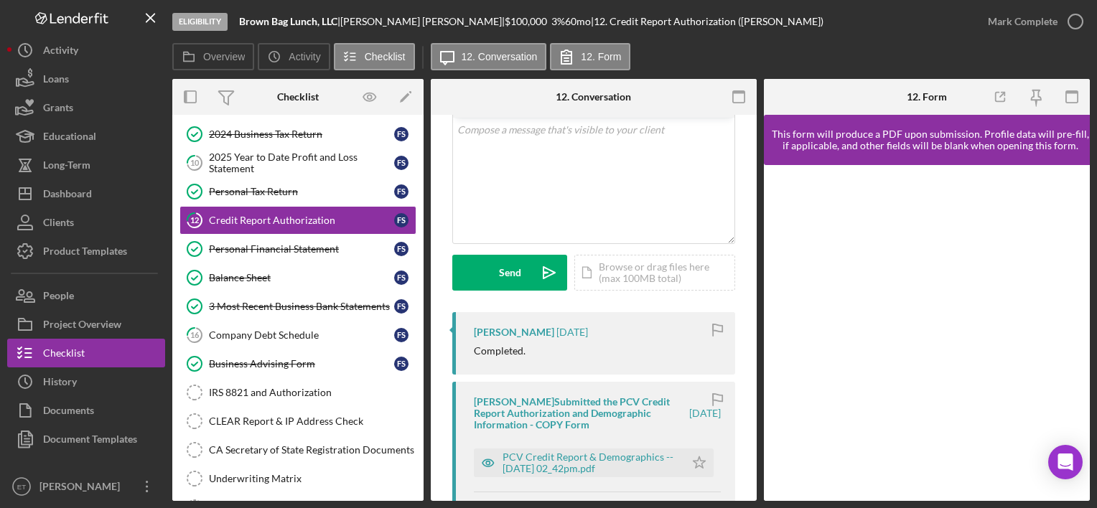
scroll to position [215, 0]
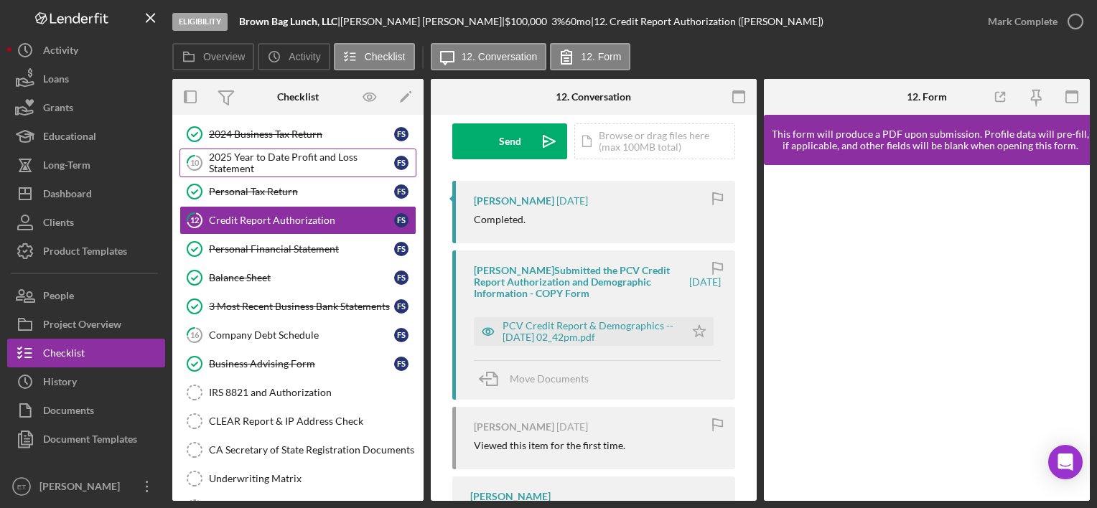
click at [253, 151] on div "2025 Year to Date Profit and Loss Statement" at bounding box center [301, 162] width 185 height 23
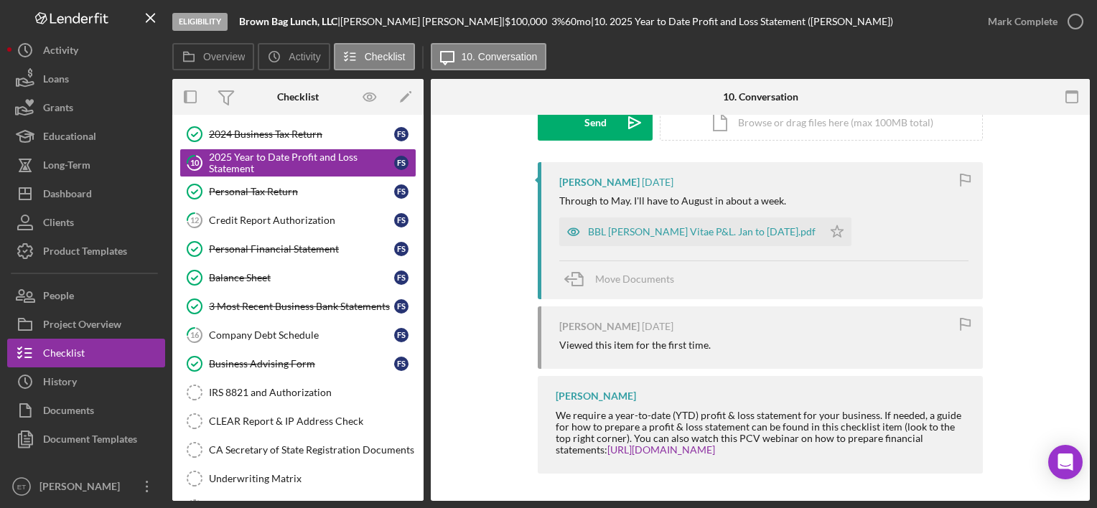
scroll to position [235, 0]
click at [267, 278] on div "Balance Sheet" at bounding box center [301, 277] width 185 height 11
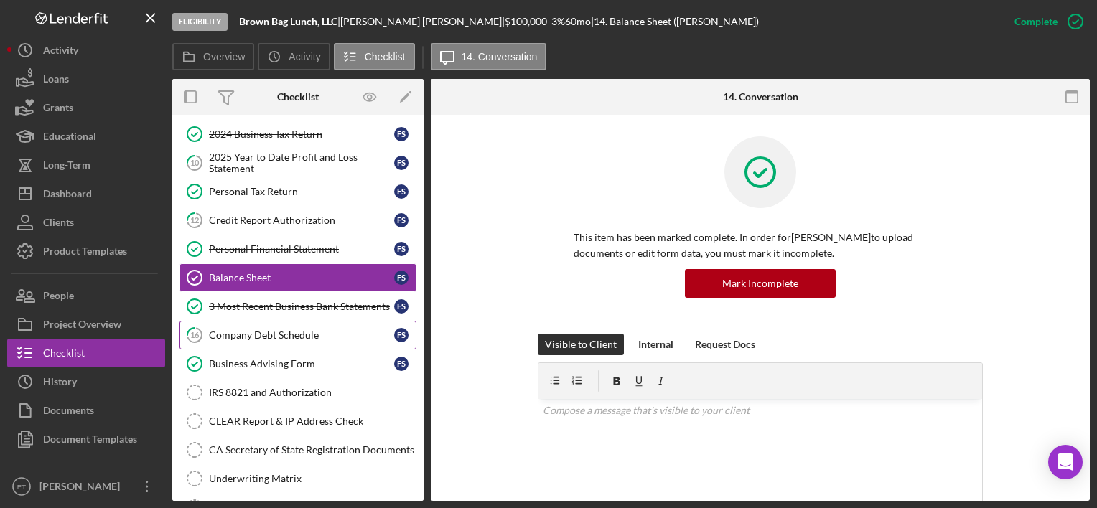
click at [246, 340] on link "16 Company Debt Schedule F S" at bounding box center [297, 335] width 237 height 29
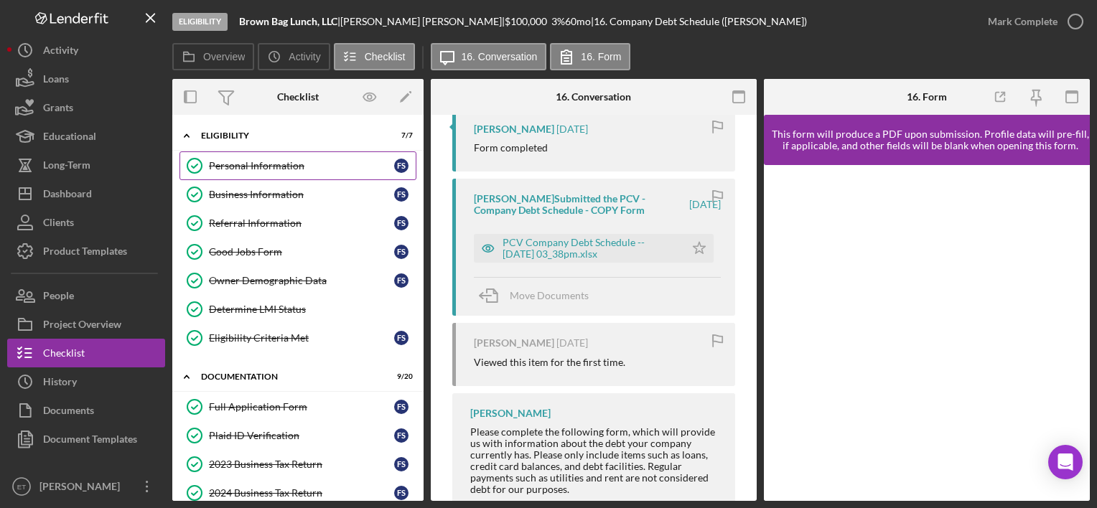
click at [249, 174] on link "Personal Information Personal Information F S" at bounding box center [297, 165] width 237 height 29
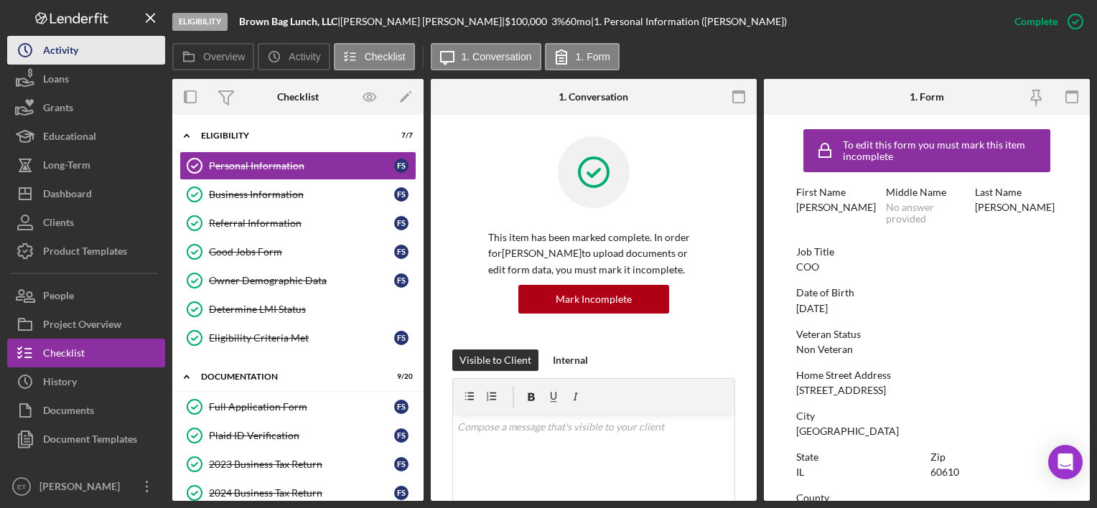
click at [70, 45] on div "Activity" at bounding box center [60, 52] width 35 height 32
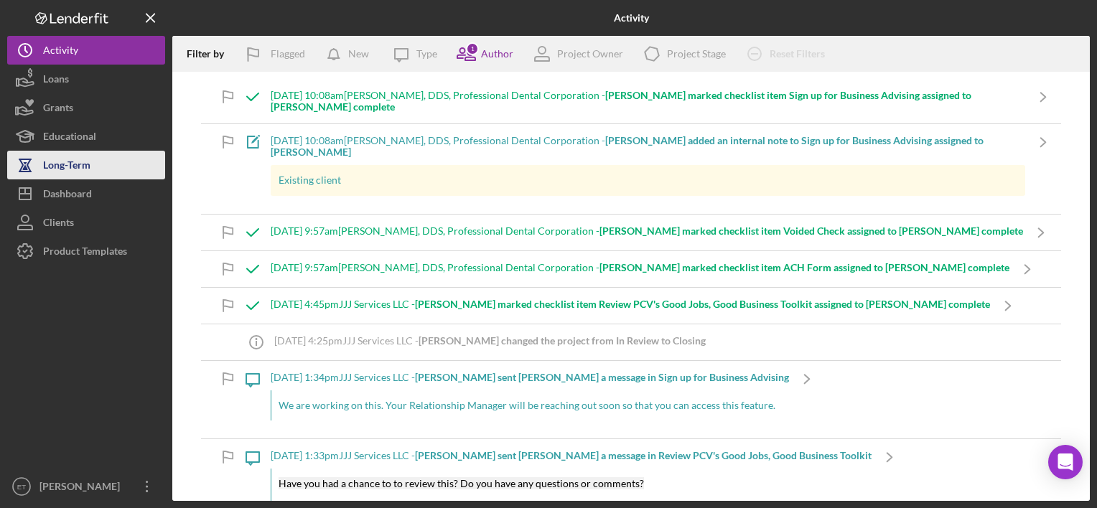
click at [47, 171] on div "Long-Term" at bounding box center [66, 167] width 47 height 32
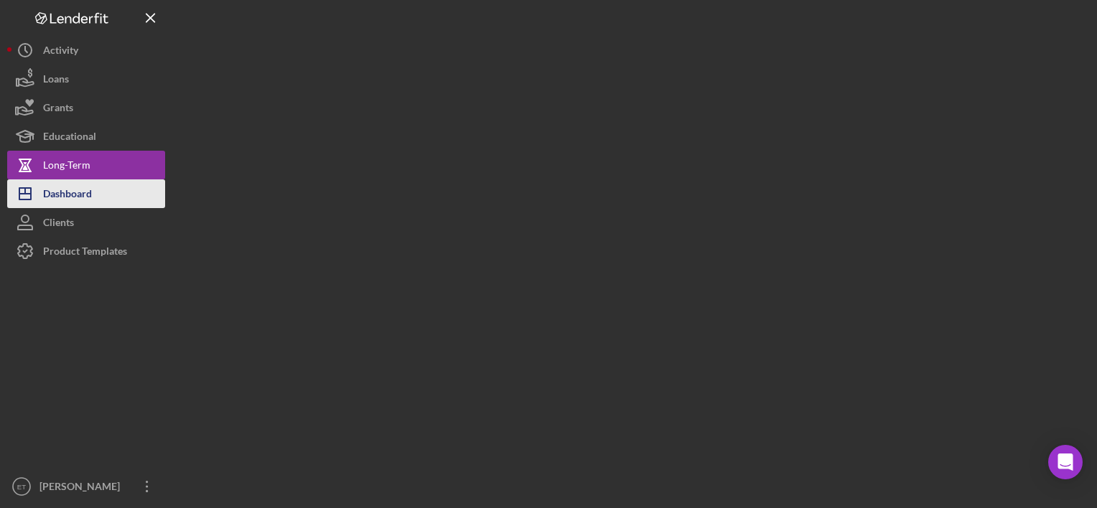
click at [48, 189] on div "Dashboard" at bounding box center [67, 195] width 49 height 32
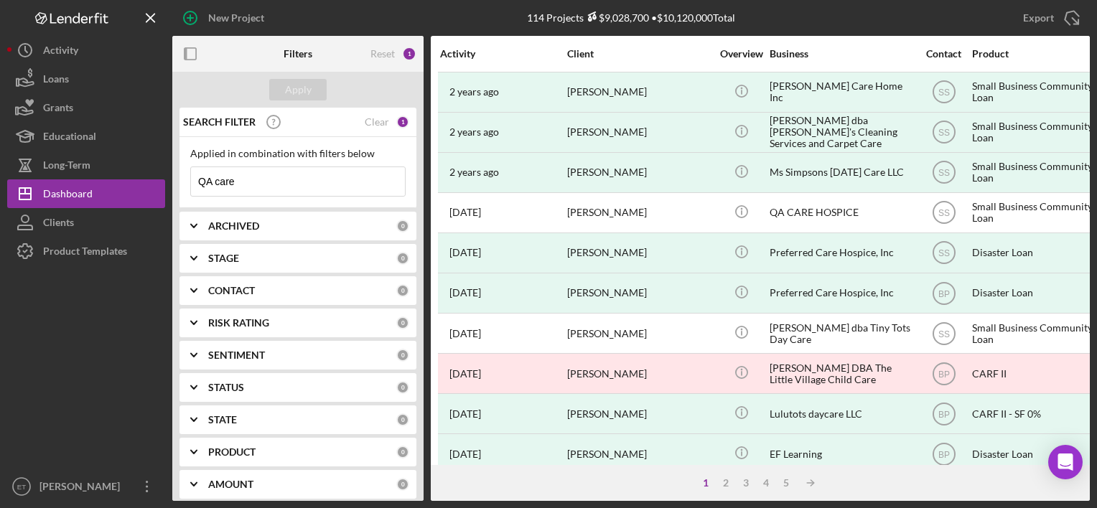
click at [303, 169] on input "QA care" at bounding box center [298, 181] width 214 height 29
